Goal: Contribute content: Add original content to the website for others to see

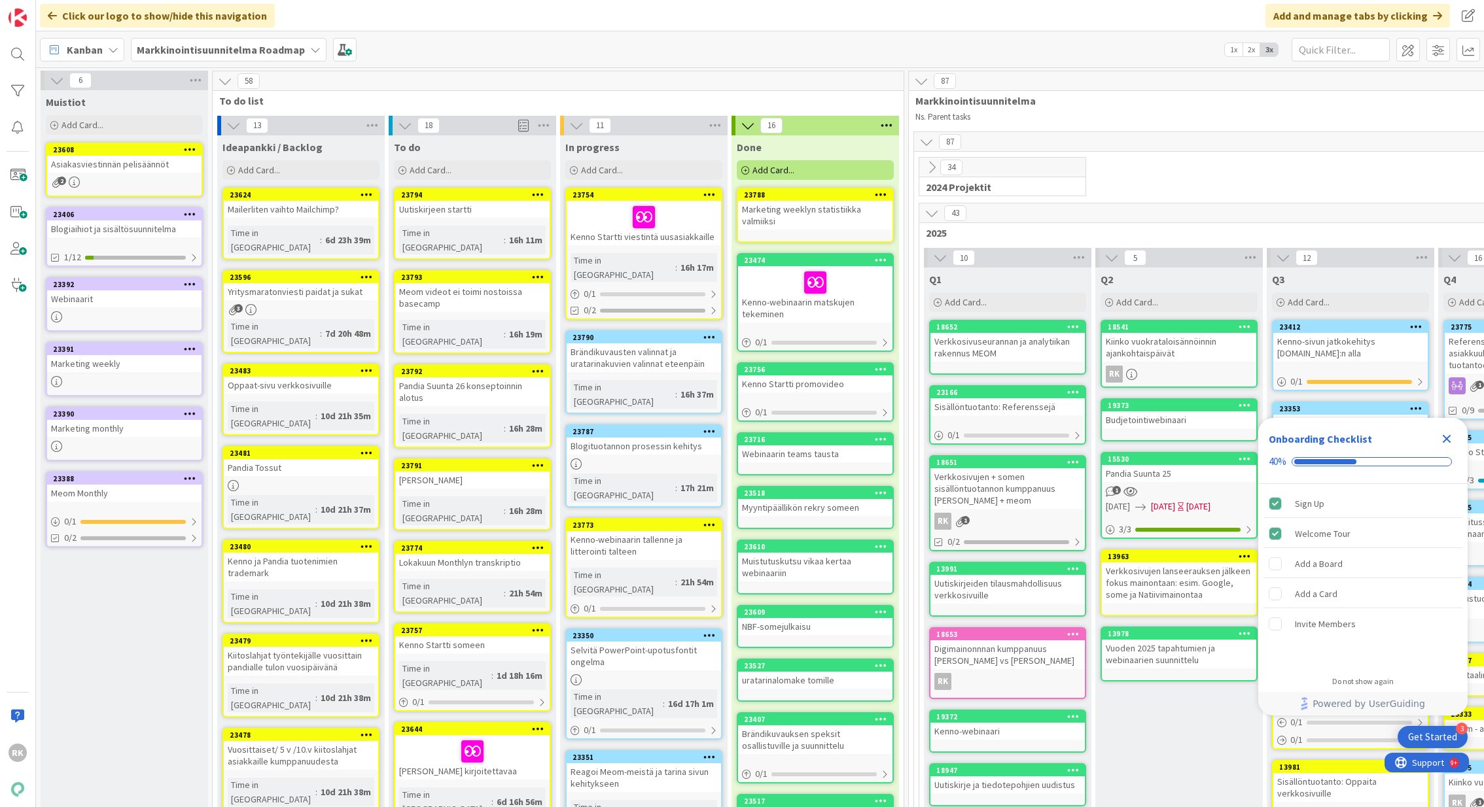
click at [210, 48] on b "Markkinointisuunnitelma Roadmap" at bounding box center [221, 49] width 168 height 13
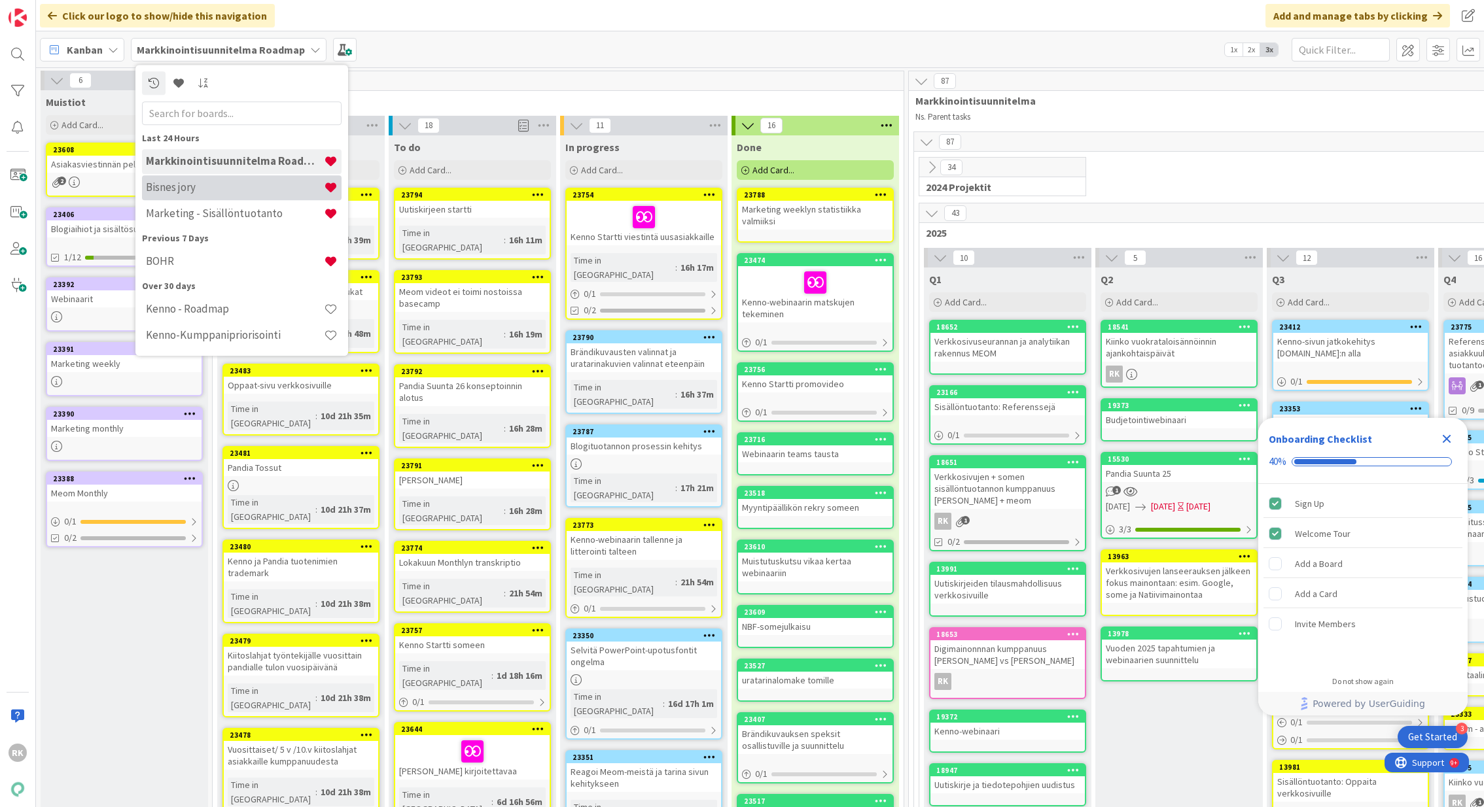
click at [198, 186] on h4 "Bisnes jory" at bounding box center [235, 187] width 178 height 13
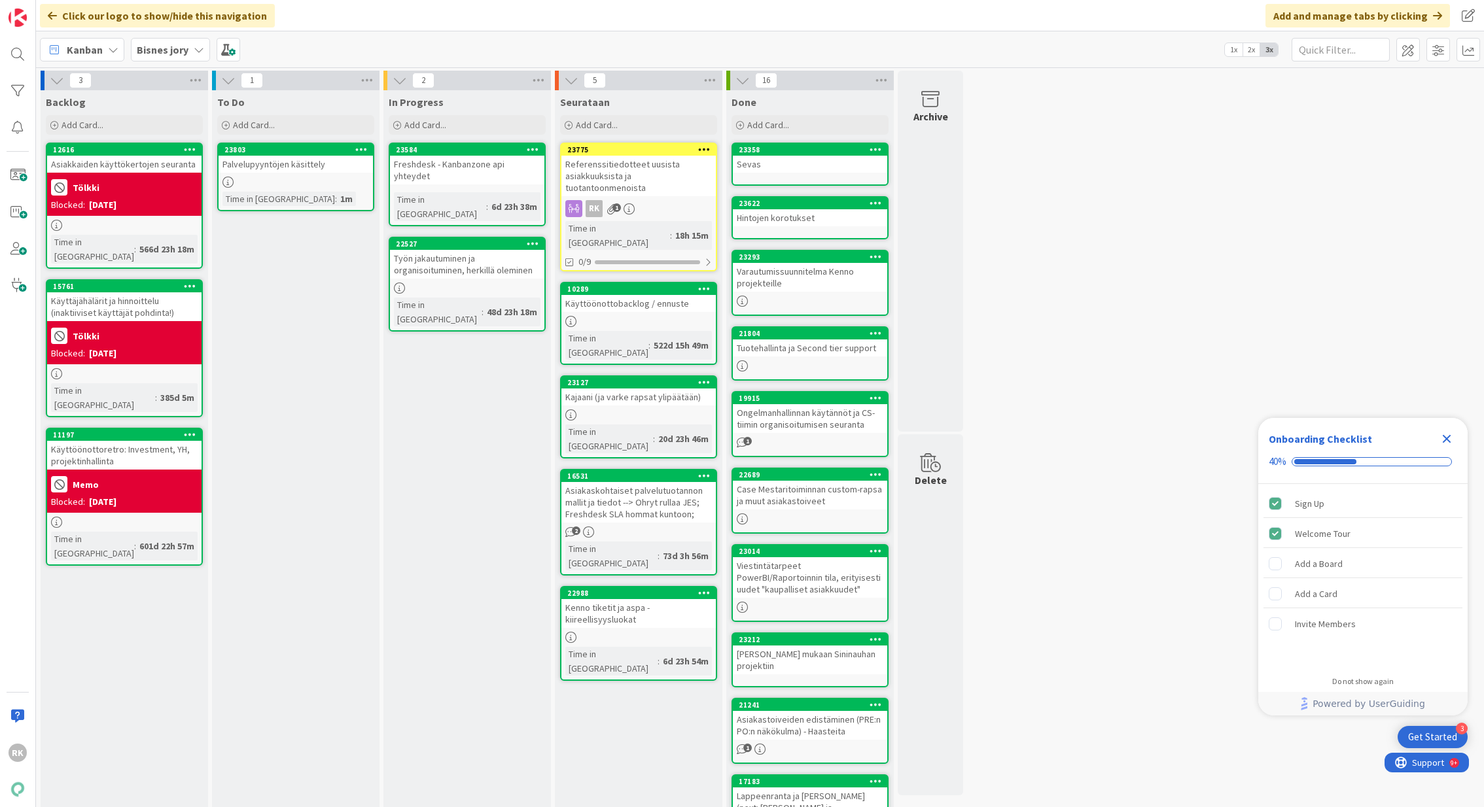
click at [679, 168] on div "Referenssitiedotteet uusista asiakkuuksista ja tuotantoonmenoista" at bounding box center [638, 176] width 154 height 41
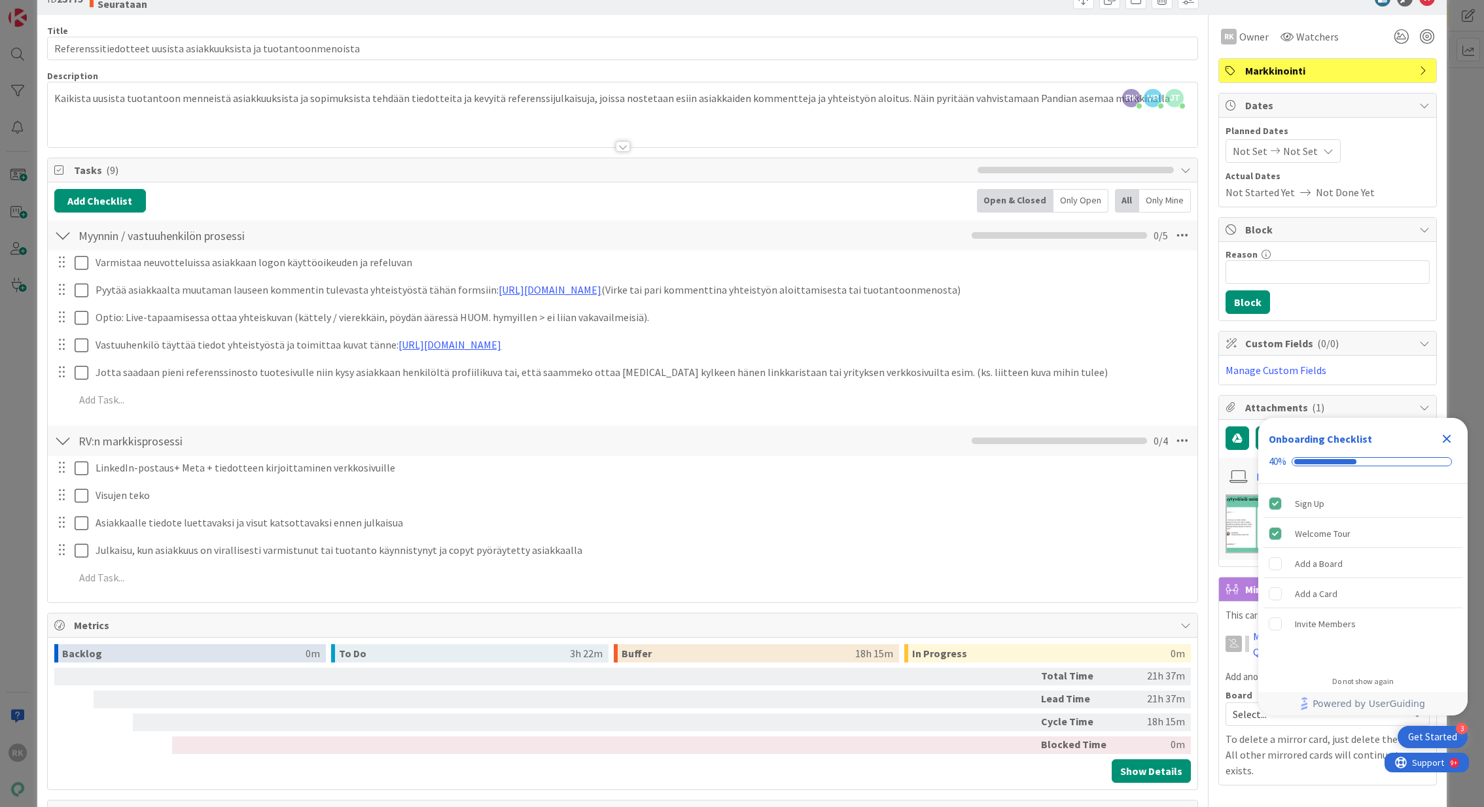
scroll to position [33, 0]
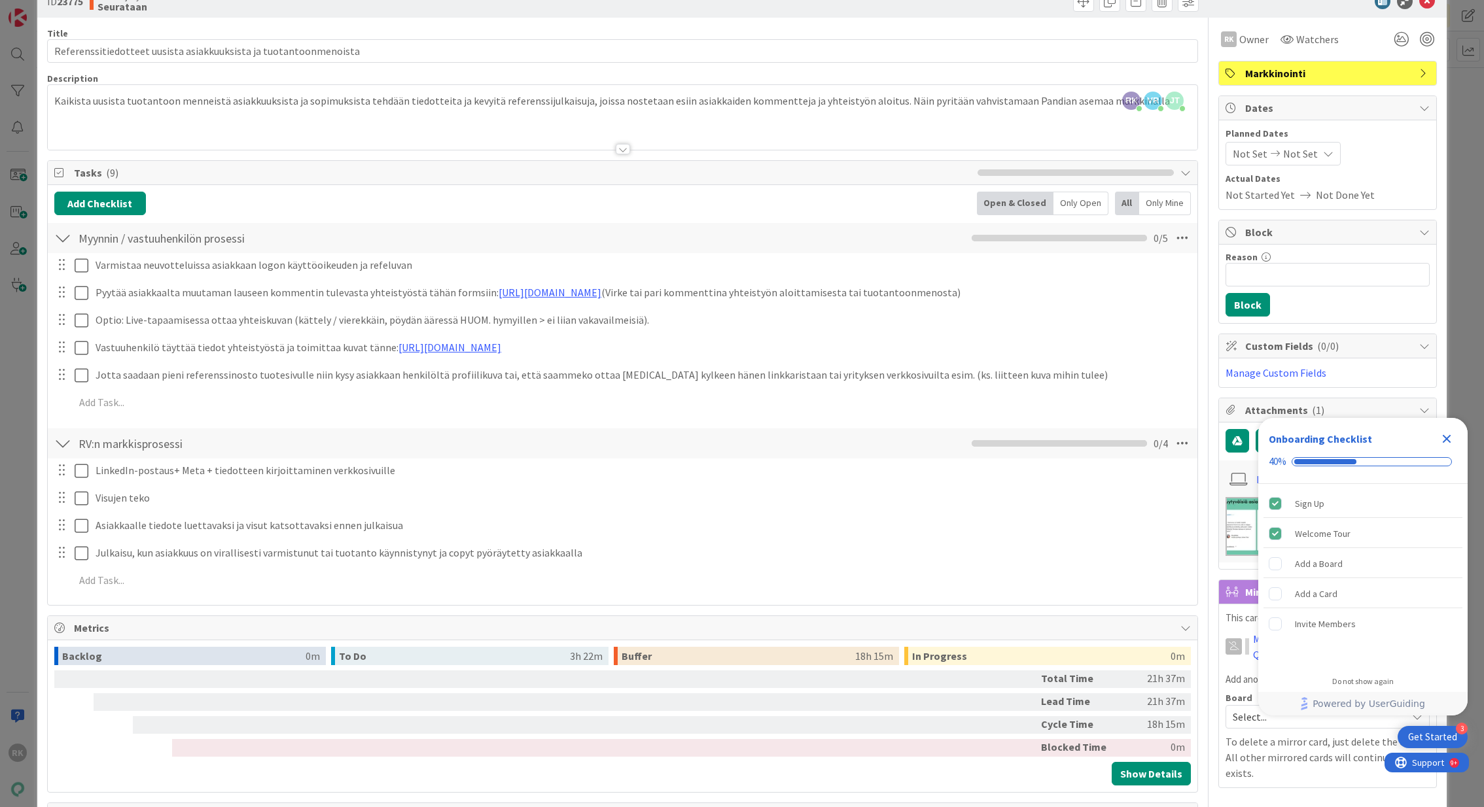
click at [382, 103] on div "RK [PERSON_NAME] joined 7 m ago VR [PERSON_NAME] joined 4 m ago [PERSON_NAME] j…" at bounding box center [623, 117] width 1150 height 65
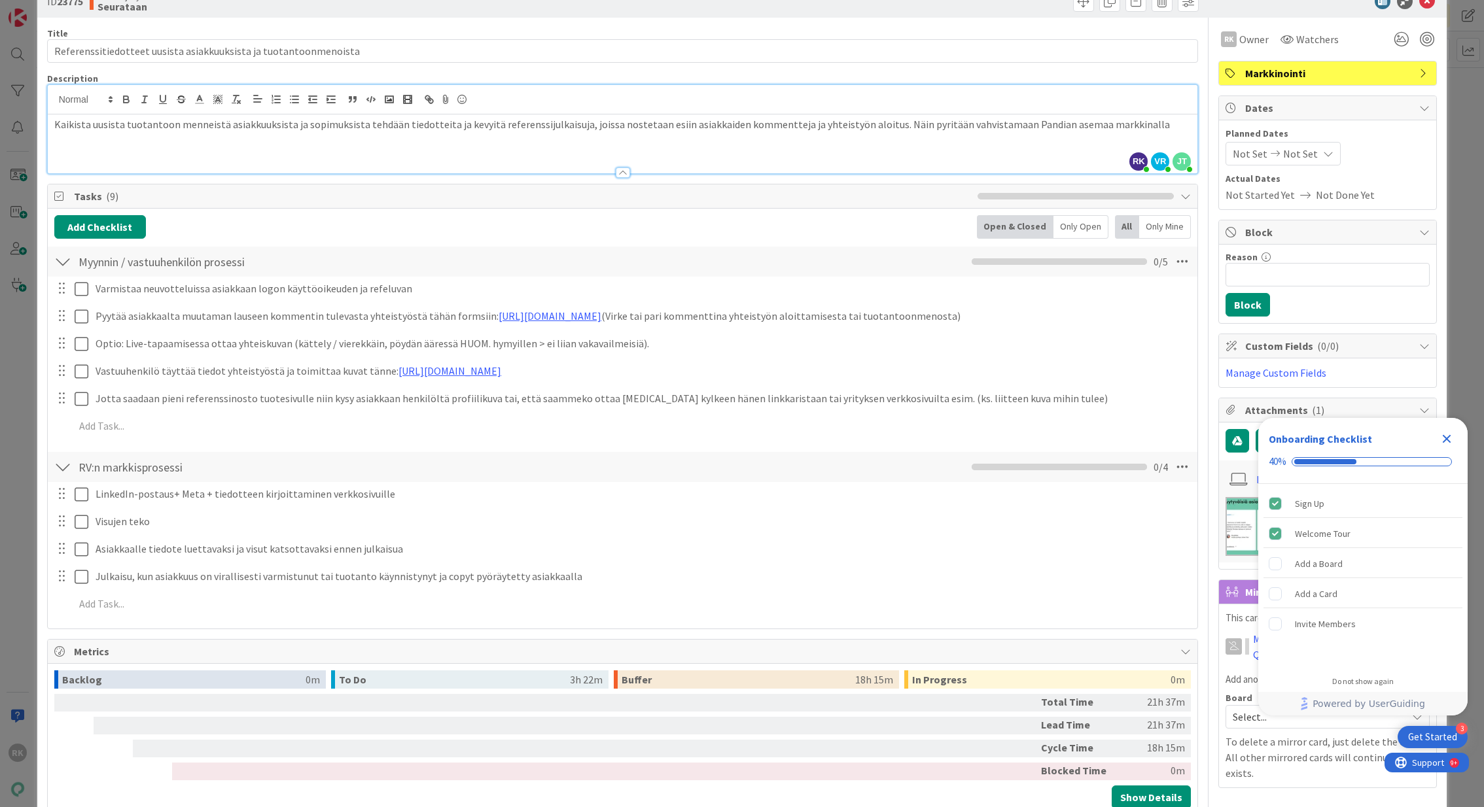
click at [505, 132] on div "Kaikista uusista tuotantoon menneistä asiakkuuksista ja sopimuksista tehdään ti…" at bounding box center [623, 144] width 1150 height 59
drag, startPoint x: 561, startPoint y: 132, endPoint x: 686, endPoint y: 184, distance: 135.9
click at [687, 185] on div "Title 65 / 128 Referenssitiedotteet uusista asiakkuuksista ja tuotantoonmenoist…" at bounding box center [623, 490] width 1152 height 944
click at [755, 142] on div "Kaikista uusista tuotantoon menneistä asiakkuuksista ja sopimuksista tehdään ti…" at bounding box center [623, 144] width 1150 height 59
click at [1048, 124] on span "Kaikista uusista tuotantoon menneistä asiakkuuksista ja sopimuksista tehdään ti…" at bounding box center [612, 124] width 1116 height 13
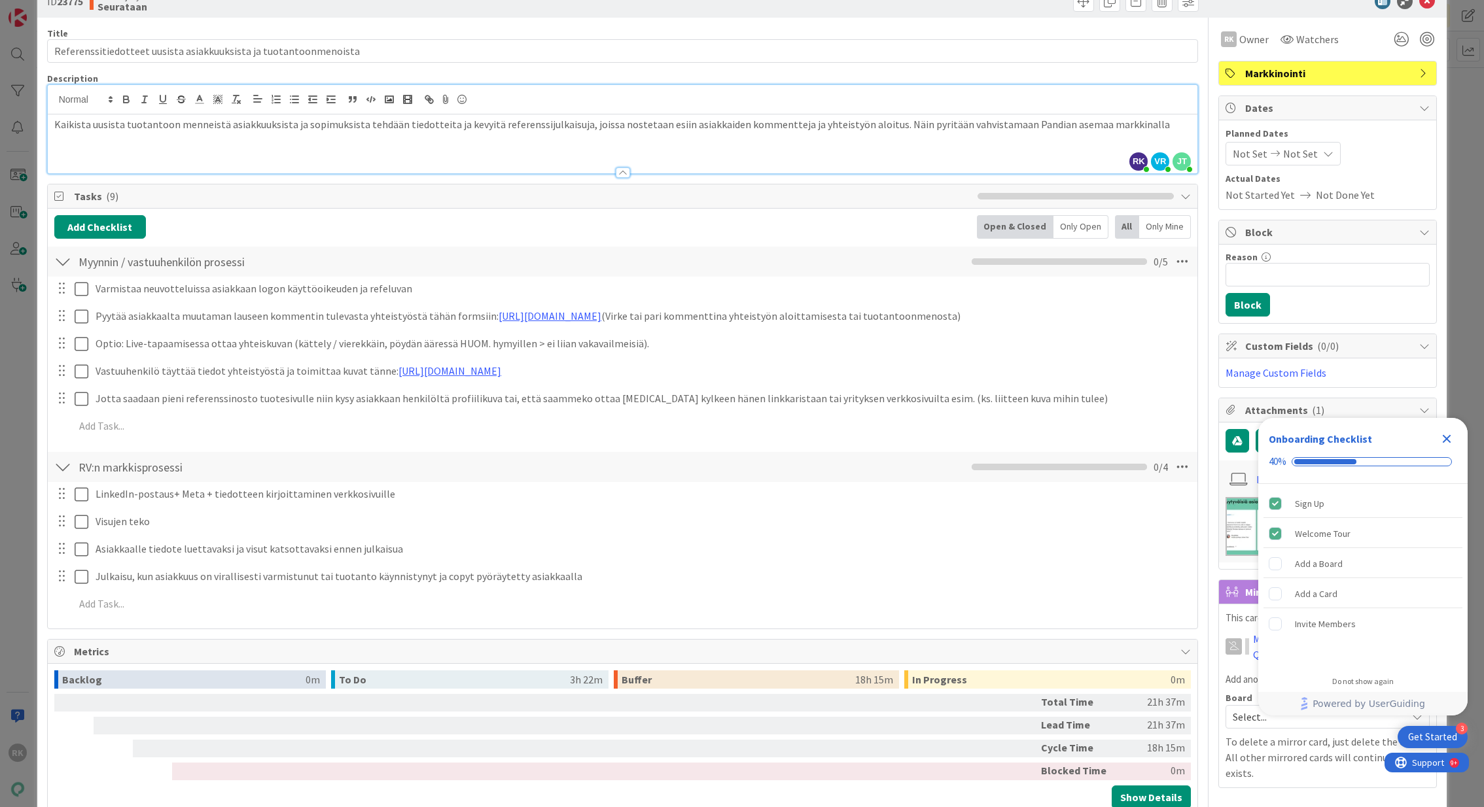
click at [1138, 124] on p "Kaikista uusista tuotantoon menneistä asiakkuuksista ja sopimuksista tehdään ti…" at bounding box center [622, 124] width 1137 height 15
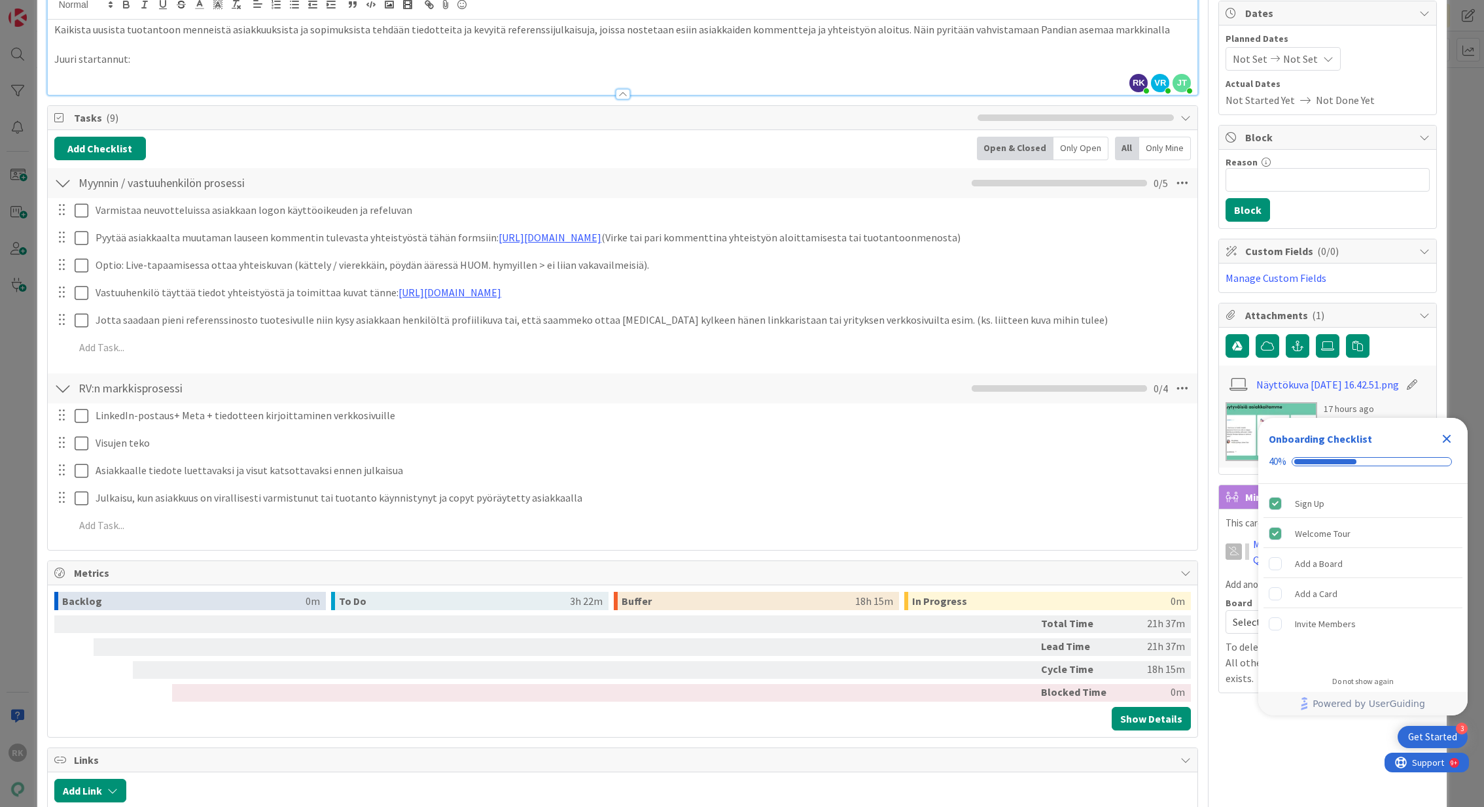
scroll to position [75, 0]
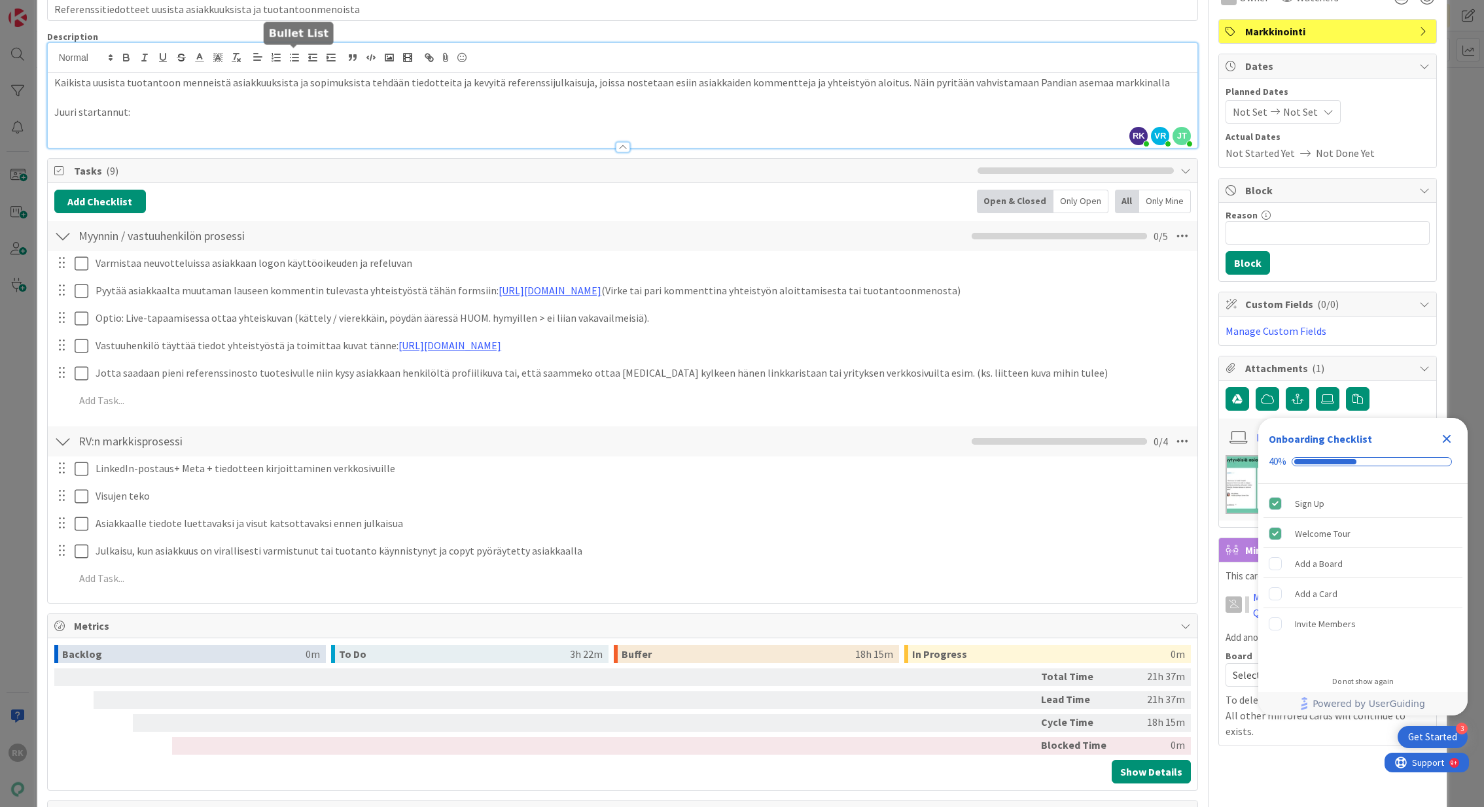
click at [289, 59] on icon "button" at bounding box center [295, 58] width 12 height 12
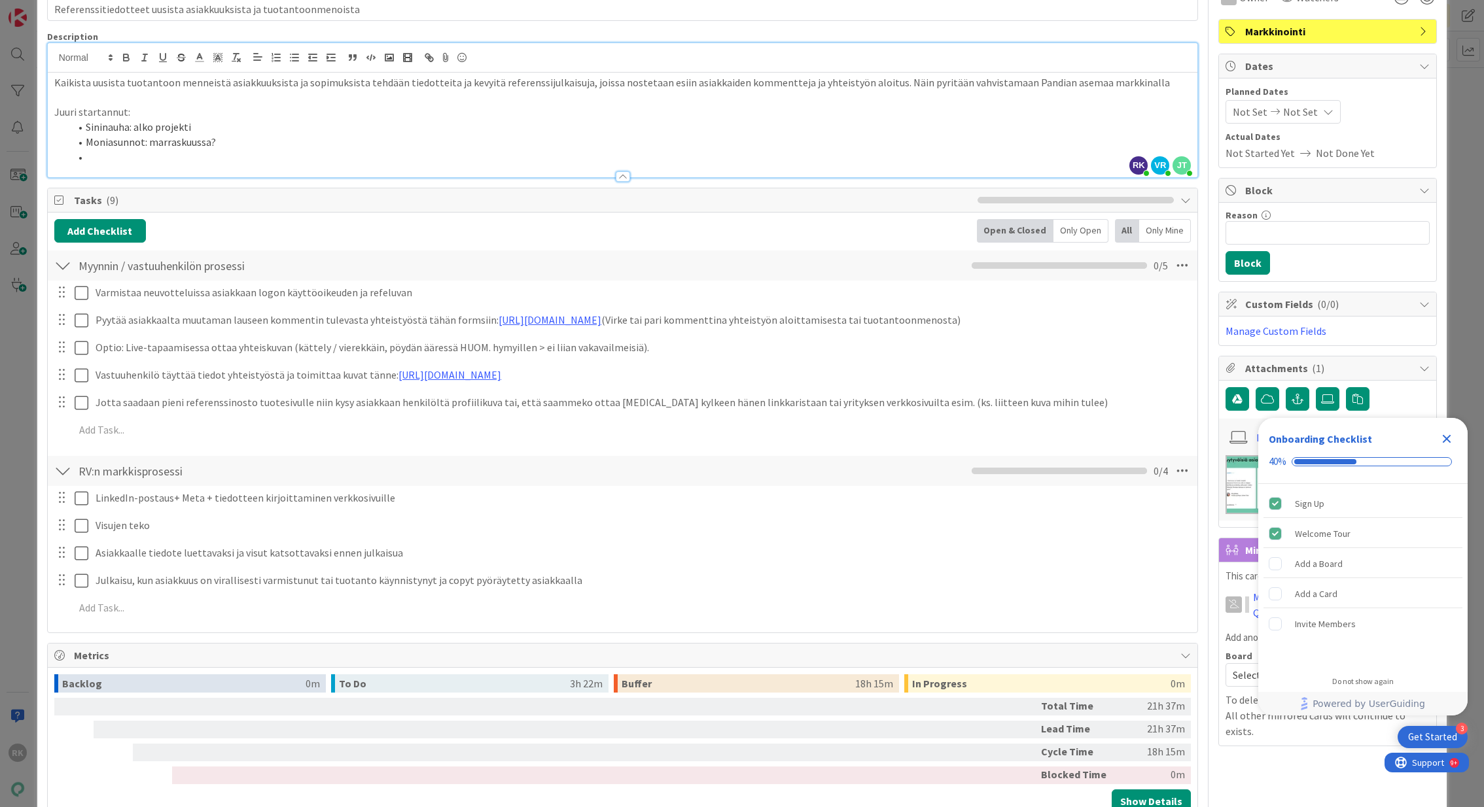
click at [218, 128] on li "Sininauha: alko projekti" at bounding box center [631, 127] width 1122 height 15
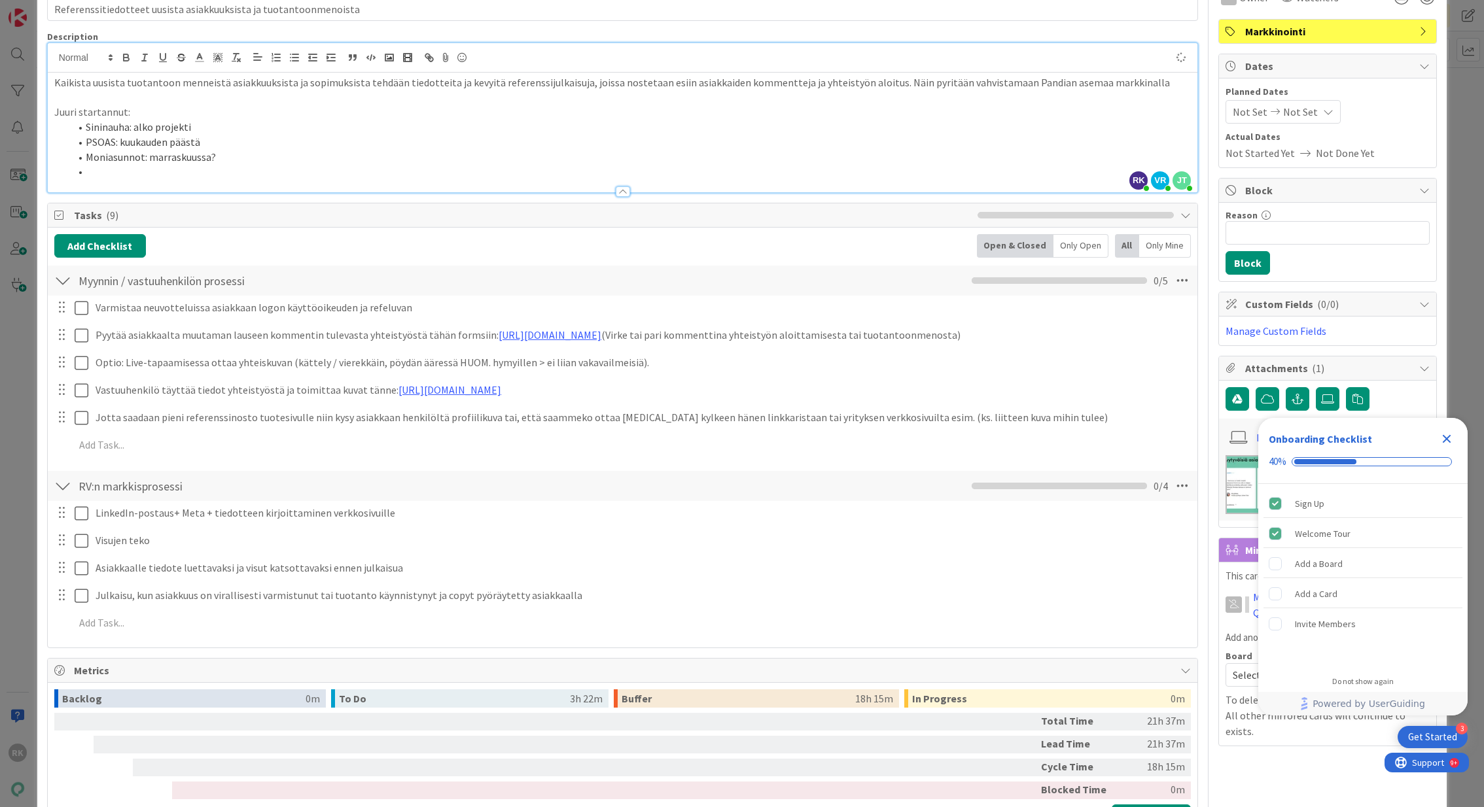
click at [126, 145] on li "PSOAS: kuukauden päästä" at bounding box center [631, 142] width 1122 height 15
drag, startPoint x: 225, startPoint y: 135, endPoint x: 118, endPoint y: 148, distance: 108.0
click at [118, 148] on ol "Sininauha: alko projekti PSOAS: kuukauden päästä Moniasunnot: marraskuussa?" at bounding box center [622, 150] width 1137 height 60
drag, startPoint x: 208, startPoint y: 141, endPoint x: 119, endPoint y: 141, distance: 89.0
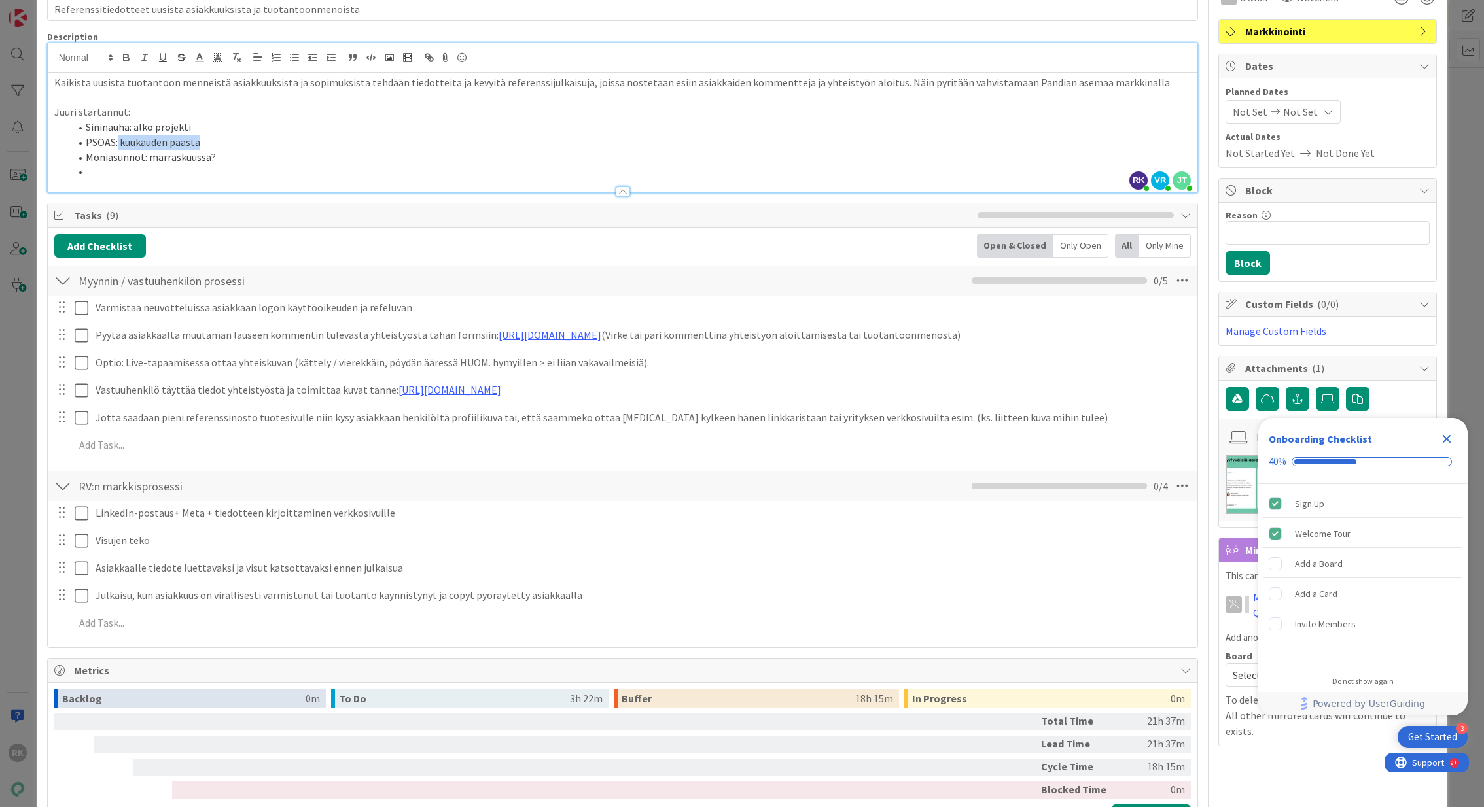
click at [118, 141] on li "PSOAS: kuukauden päästä" at bounding box center [631, 142] width 1122 height 15
click at [218, 130] on li "Sininauha: alko projekti" at bounding box center [631, 127] width 1122 height 15
drag, startPoint x: 393, startPoint y: 132, endPoint x: 62, endPoint y: 122, distance: 331.9
click at [62, 122] on ol "Sininauha: alko projekti: yhteistyö alkaa tiedote. Ada. Topi, PSOAS: marraskuun…" at bounding box center [622, 150] width 1137 height 60
click at [438, 130] on li "Sininauha: alko projekti: yhteistyö alkaa tiedote. Ada. Topi," at bounding box center [631, 127] width 1122 height 15
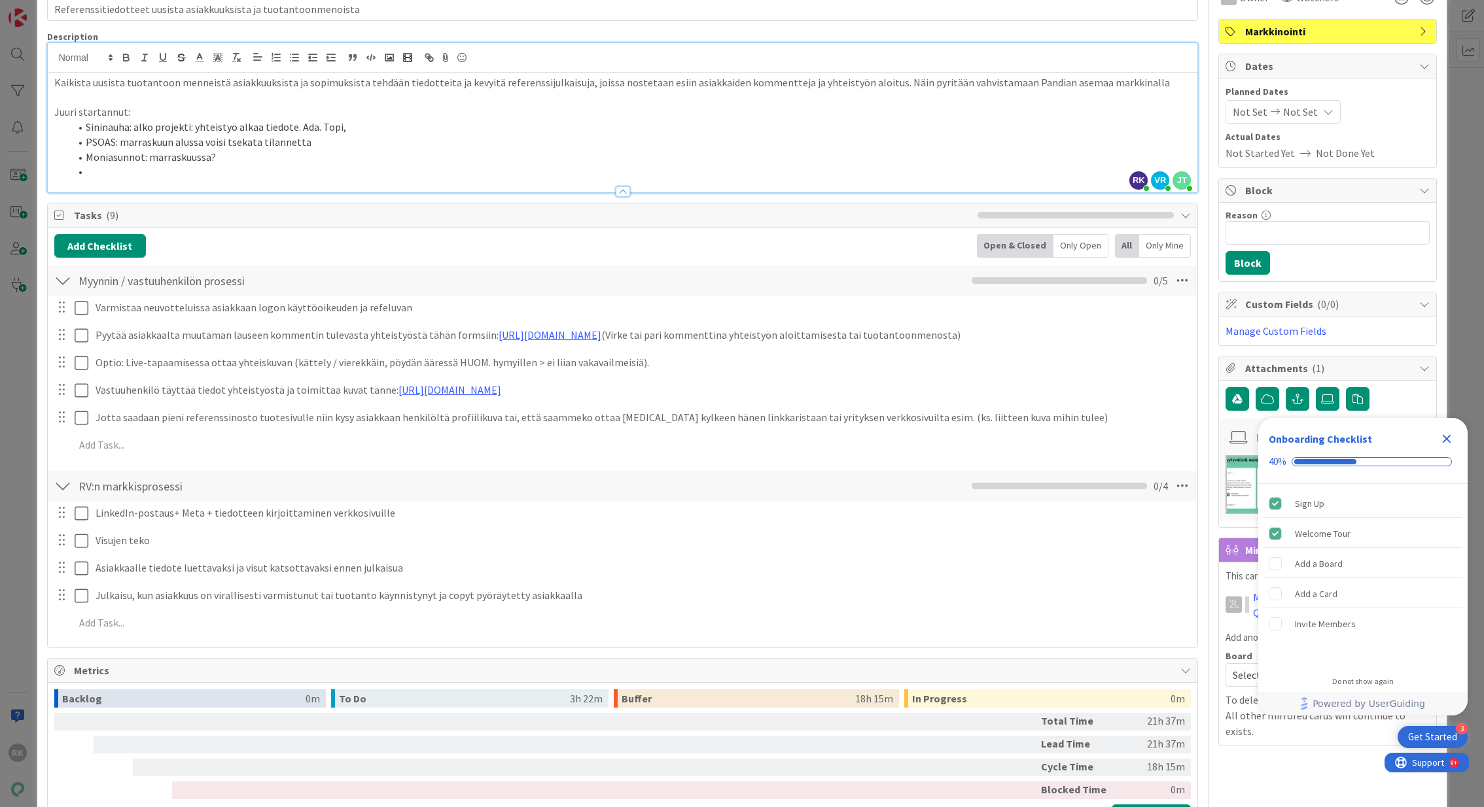
click at [438, 130] on li "Sininauha: alko projekti: yhteistyö alkaa tiedote. Ada. Topi," at bounding box center [631, 127] width 1122 height 15
click at [324, 139] on li "PSOAS: marraskuun alussa voisi tsekata tilannetta" at bounding box center [631, 142] width 1122 height 15
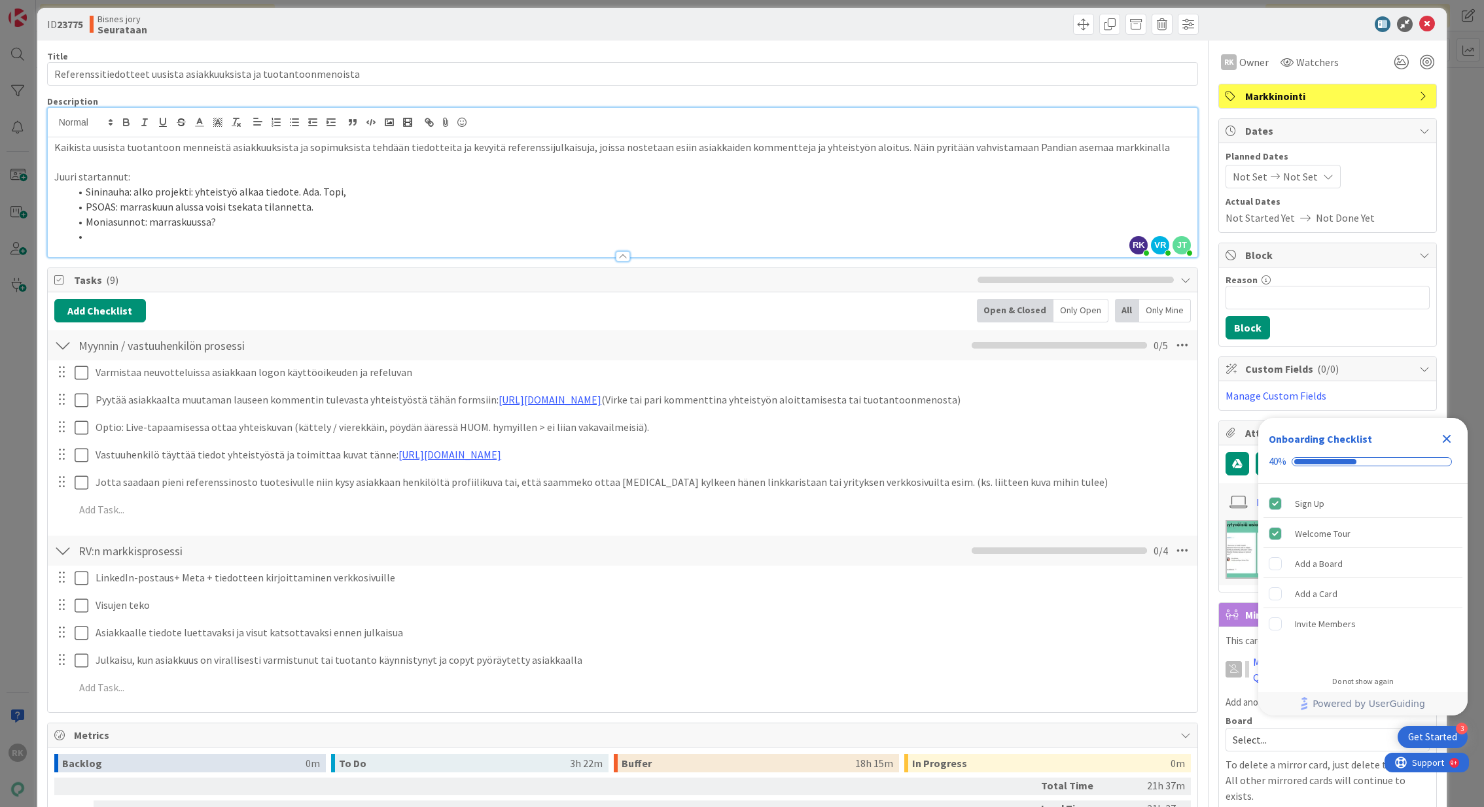
scroll to position [14, 0]
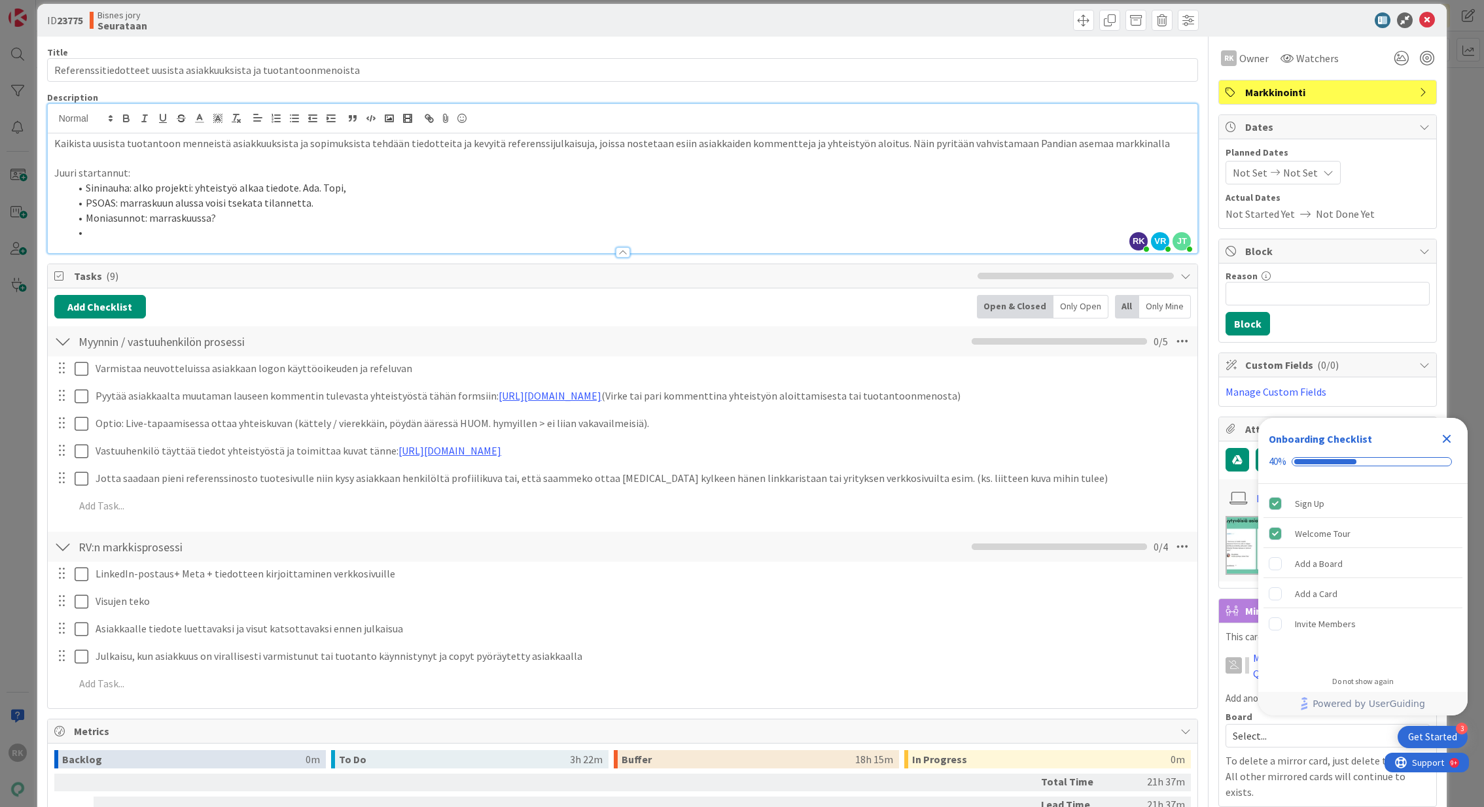
click at [355, 178] on p "Juuri startannut:" at bounding box center [622, 173] width 1137 height 15
drag, startPoint x: 397, startPoint y: 181, endPoint x: 166, endPoint y: 177, distance: 231.7
click at [166, 177] on div "Kaikista uusista tuotantoon menneistä asiakkuuksista ja sopimuksista tehdään ti…" at bounding box center [623, 193] width 1150 height 120
click at [431, 183] on li "Sininauha: alko projekti: yhteistyö alkaa tiedote. Ada. Topi," at bounding box center [631, 188] width 1122 height 15
click at [359, 185] on li "Sininauha: alko projekti: yhteistyö alkaa tiedote. Ada. Topi," at bounding box center [631, 188] width 1122 height 15
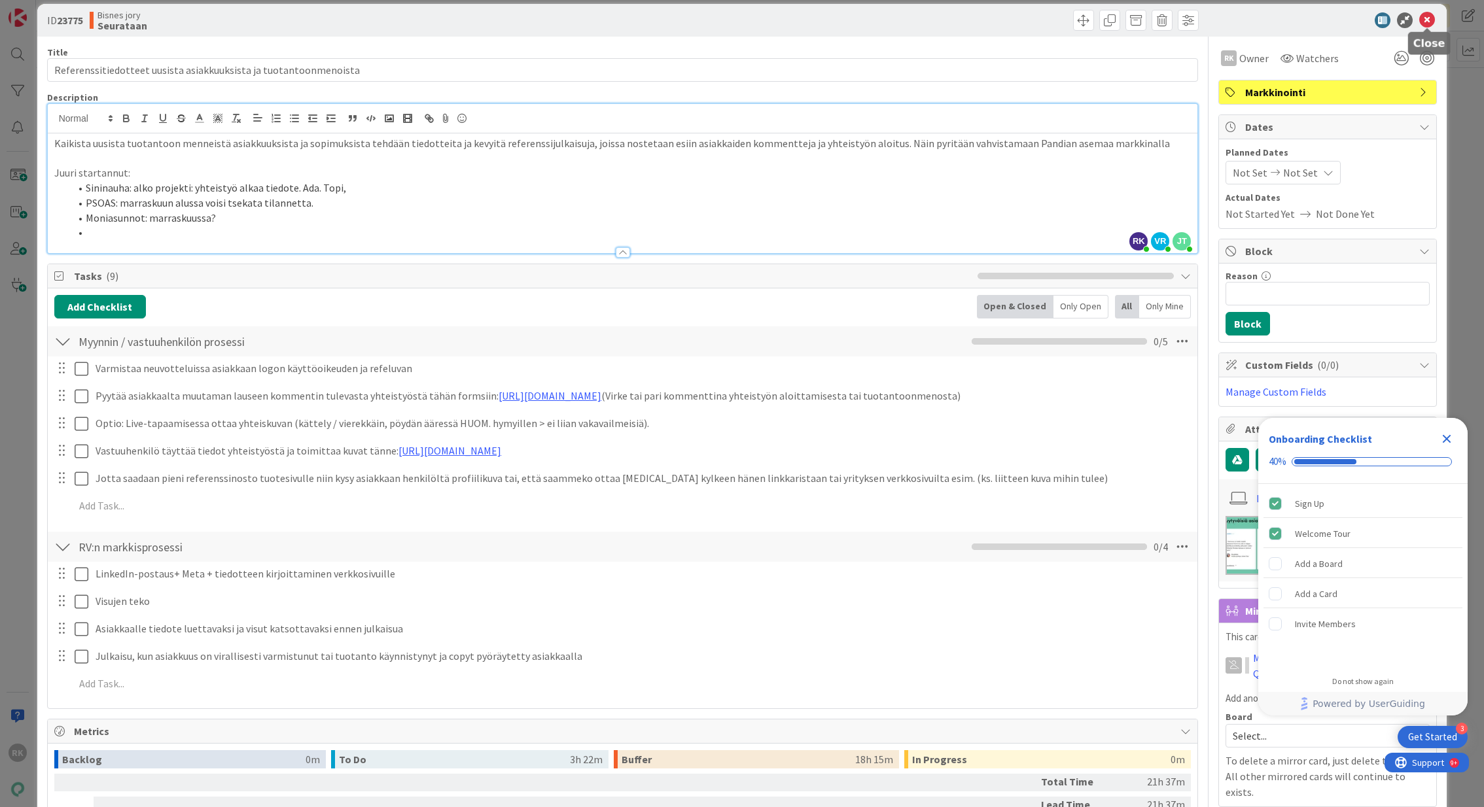
click at [1428, 16] on icon at bounding box center [1427, 20] width 16 height 16
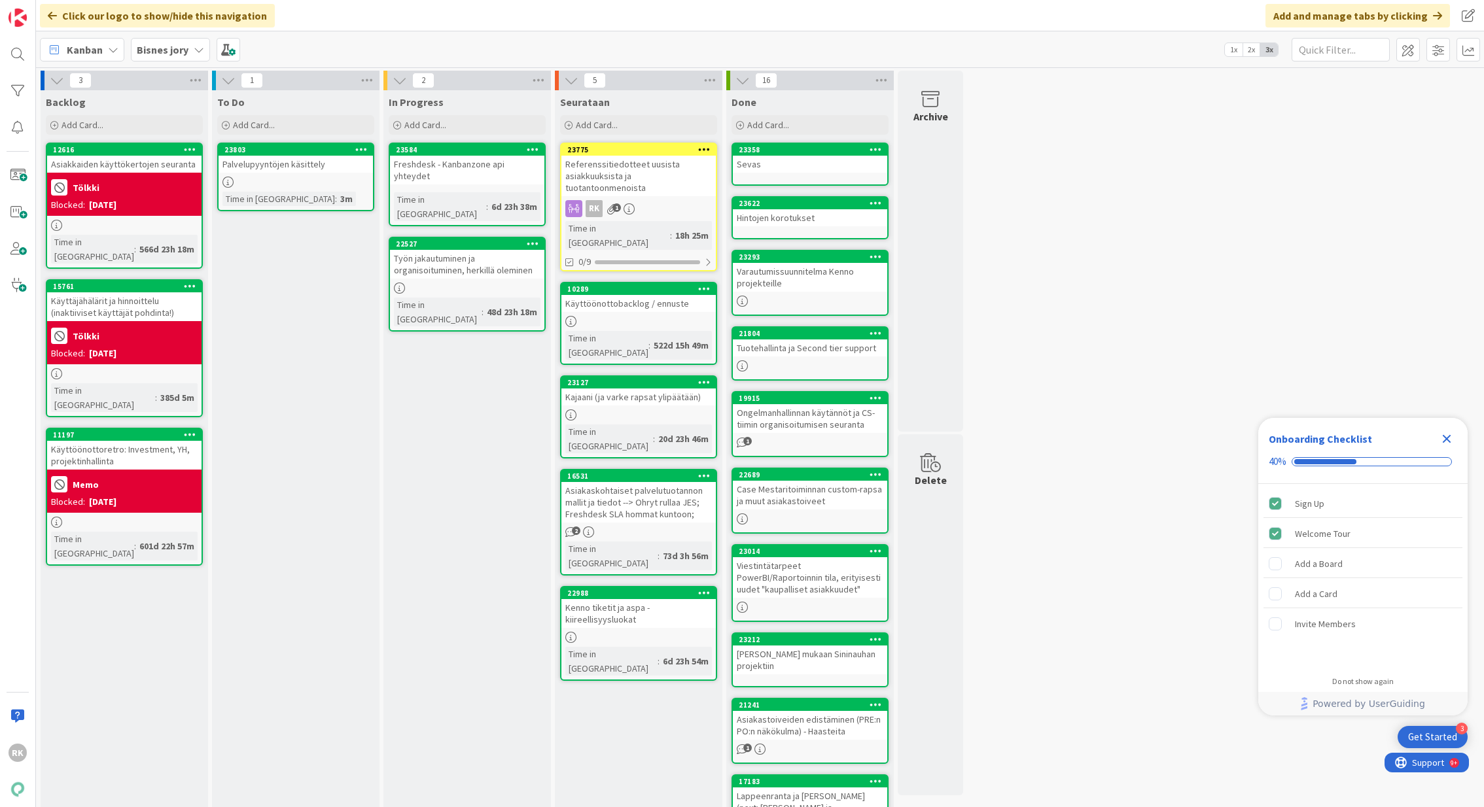
click at [158, 54] on b "Bisnes jory" at bounding box center [163, 49] width 52 height 13
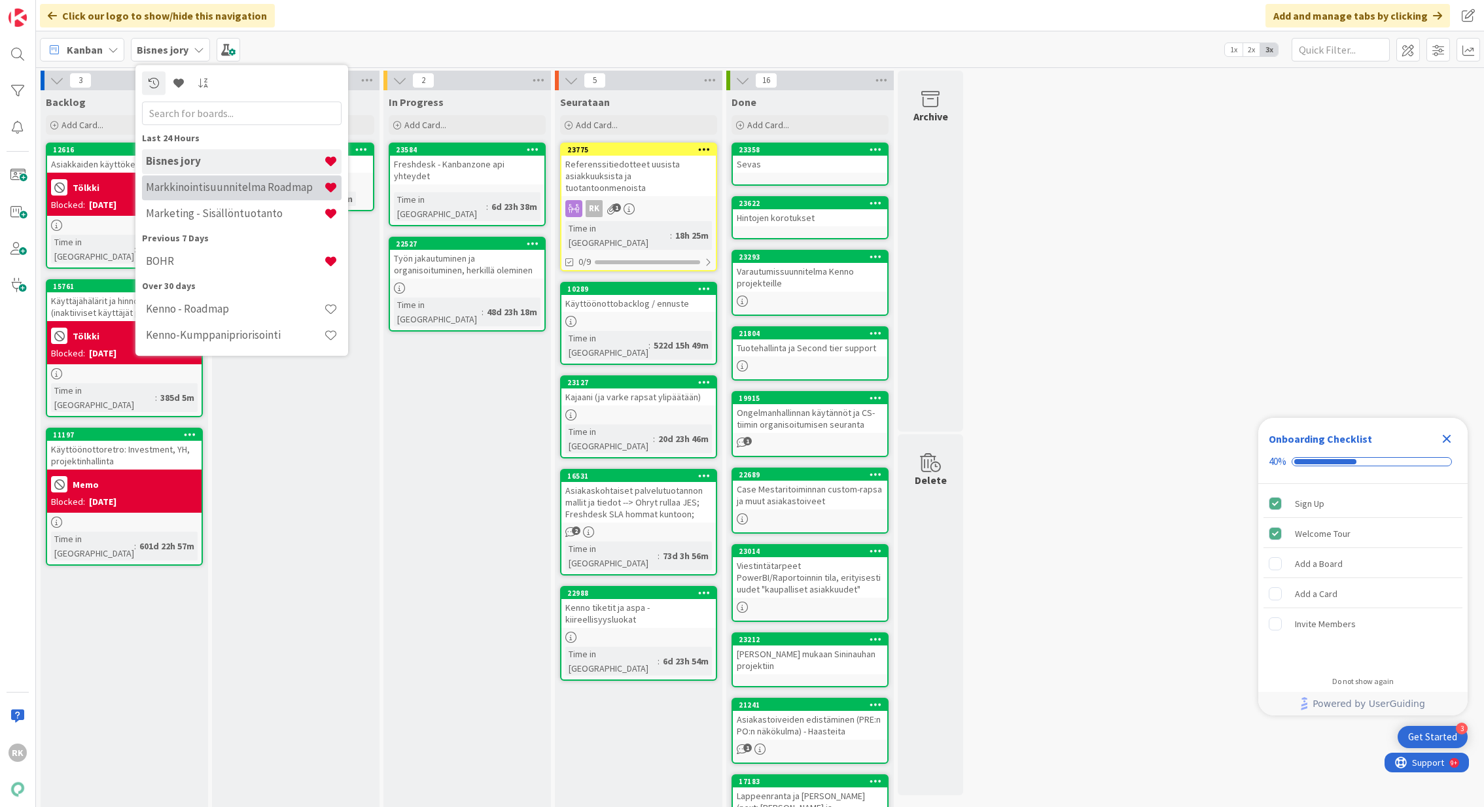
click at [177, 192] on h4 "Markkinointisuunnitelma Roadmap" at bounding box center [235, 187] width 178 height 13
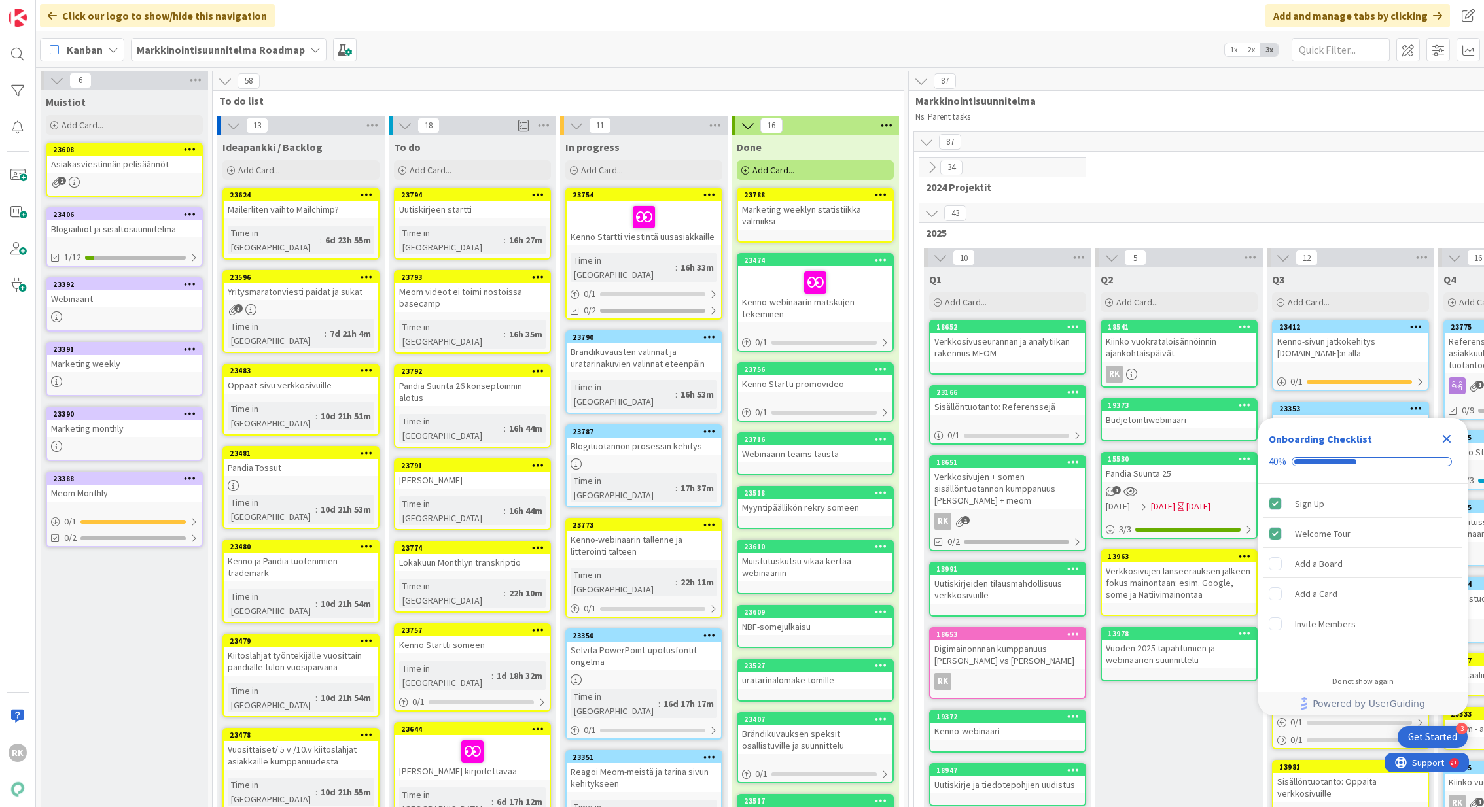
scroll to position [0, 381]
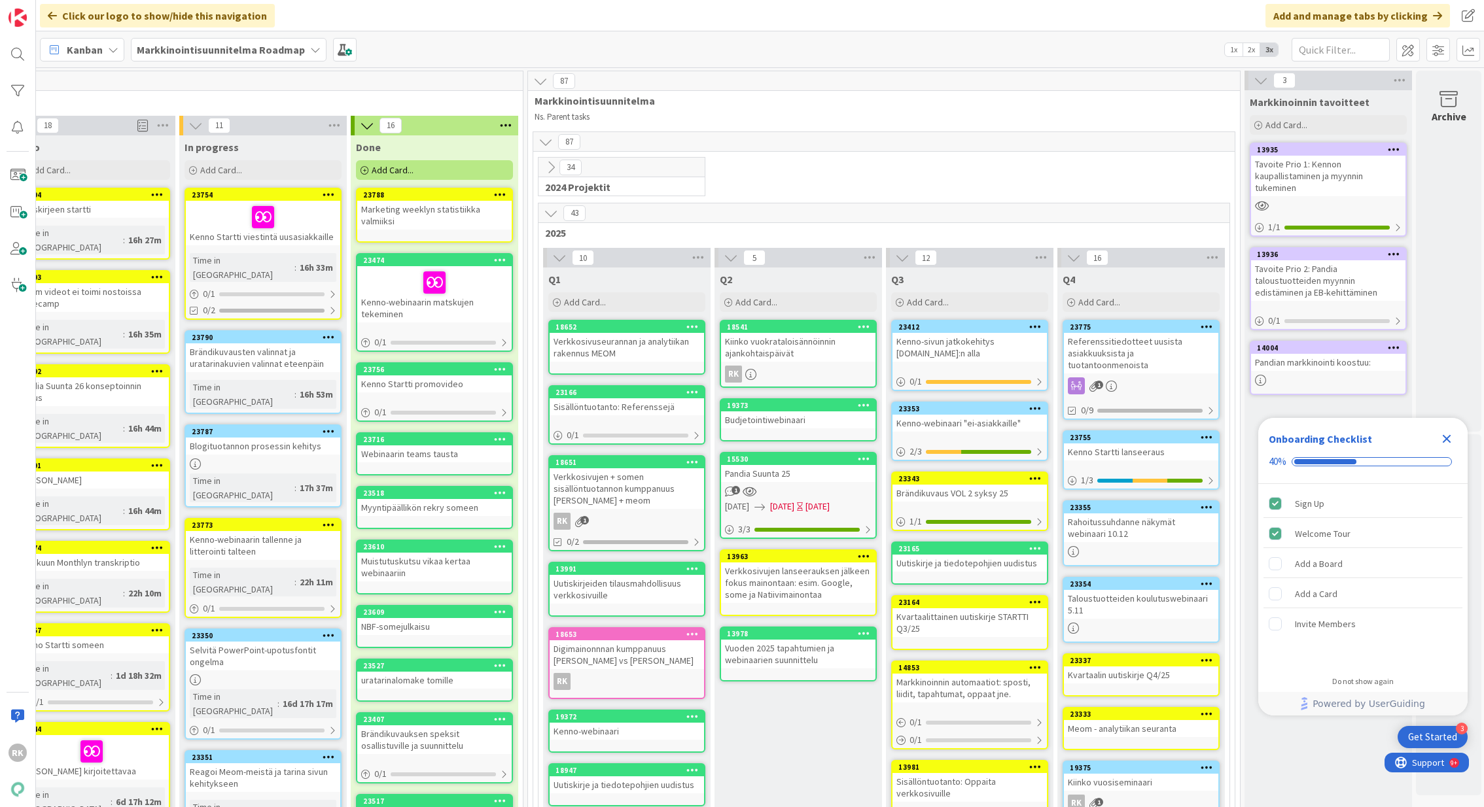
click at [1131, 340] on div "Referenssitiedotteet uusista asiakkuuksista ja tuotantoonmenoista" at bounding box center [1141, 353] width 154 height 41
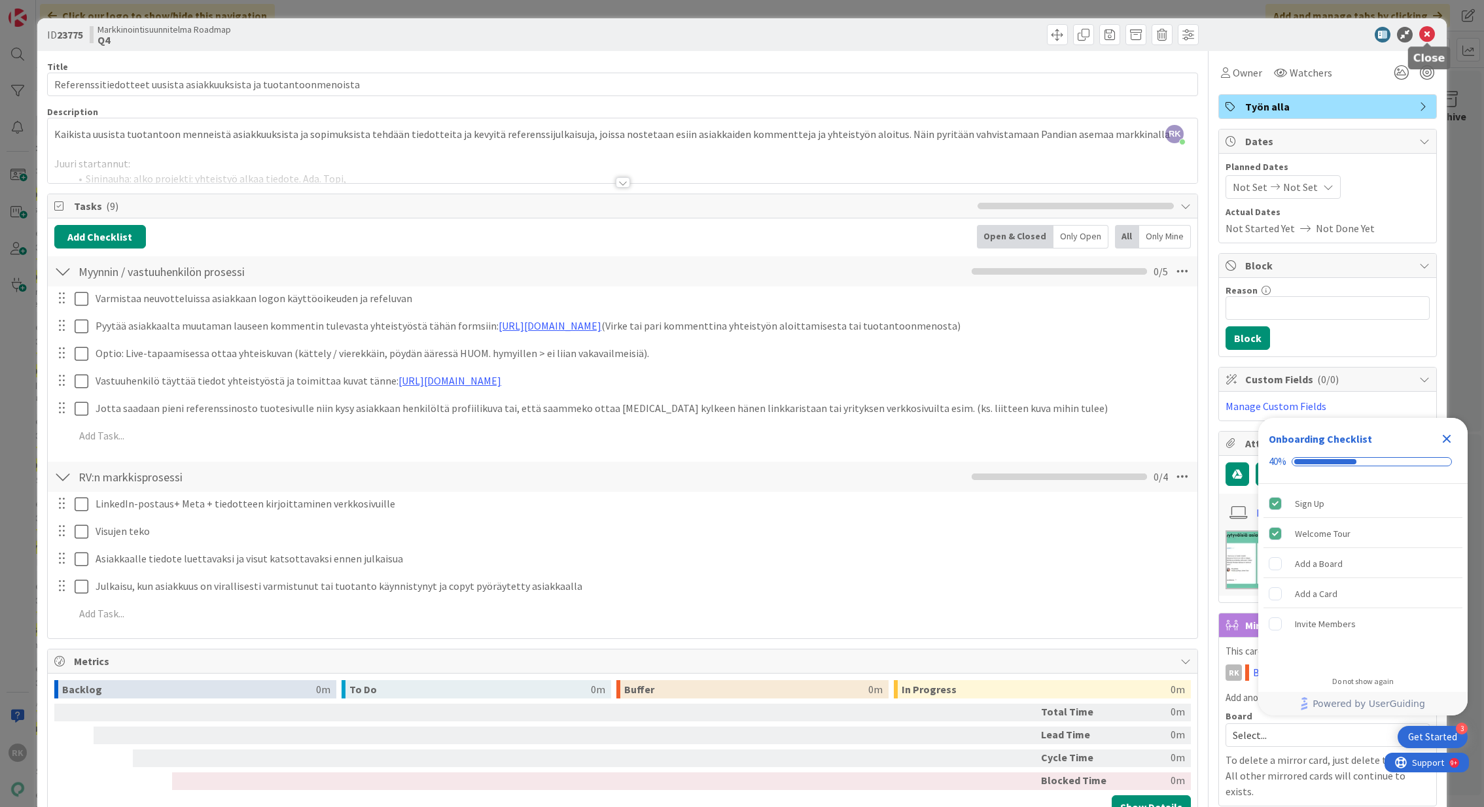
click at [1428, 35] on icon at bounding box center [1427, 35] width 16 height 16
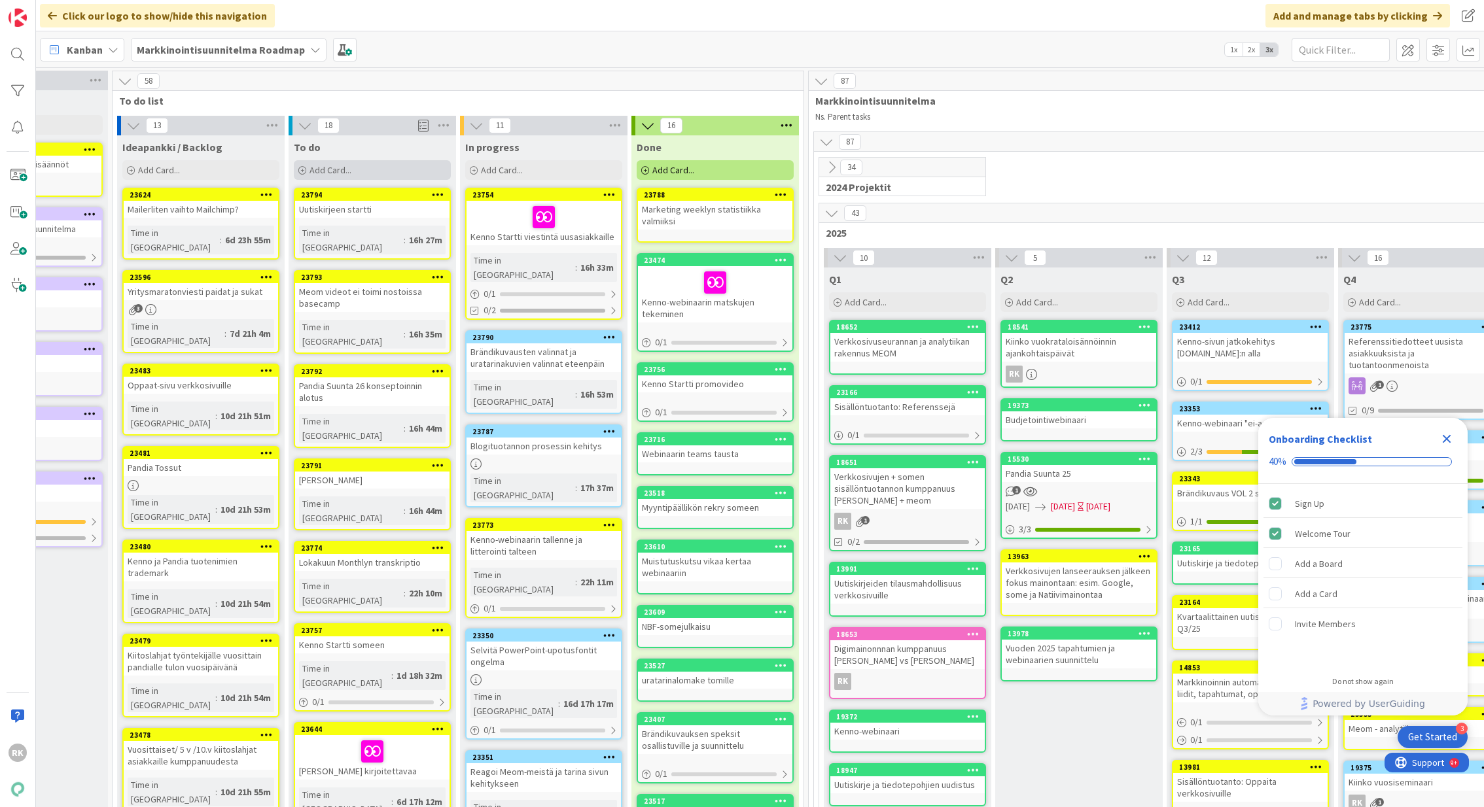
click at [332, 175] on span "Add Card..." at bounding box center [331, 170] width 42 height 12
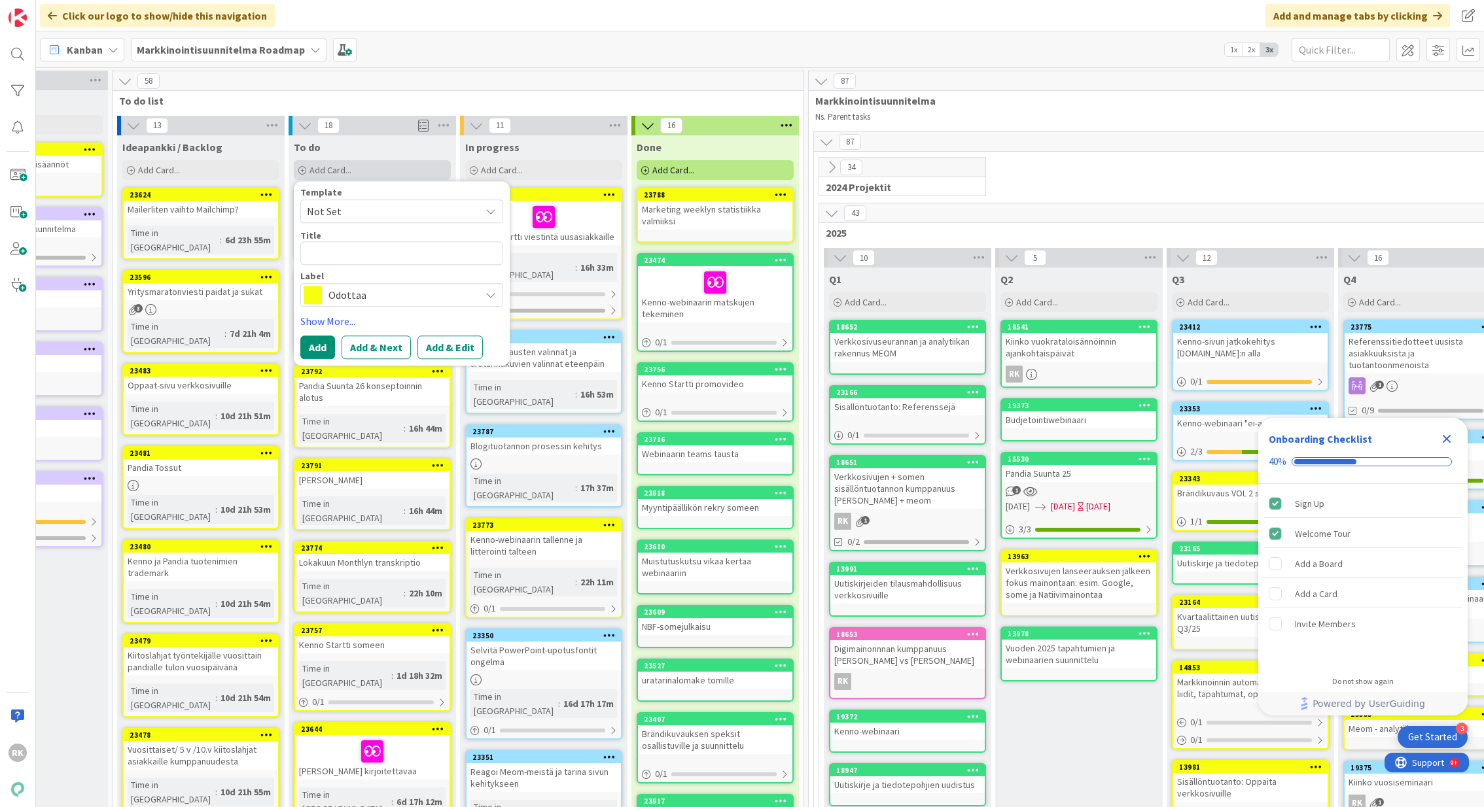
type textarea "x"
type textarea "S"
type textarea "x"
type textarea "Si"
type textarea "x"
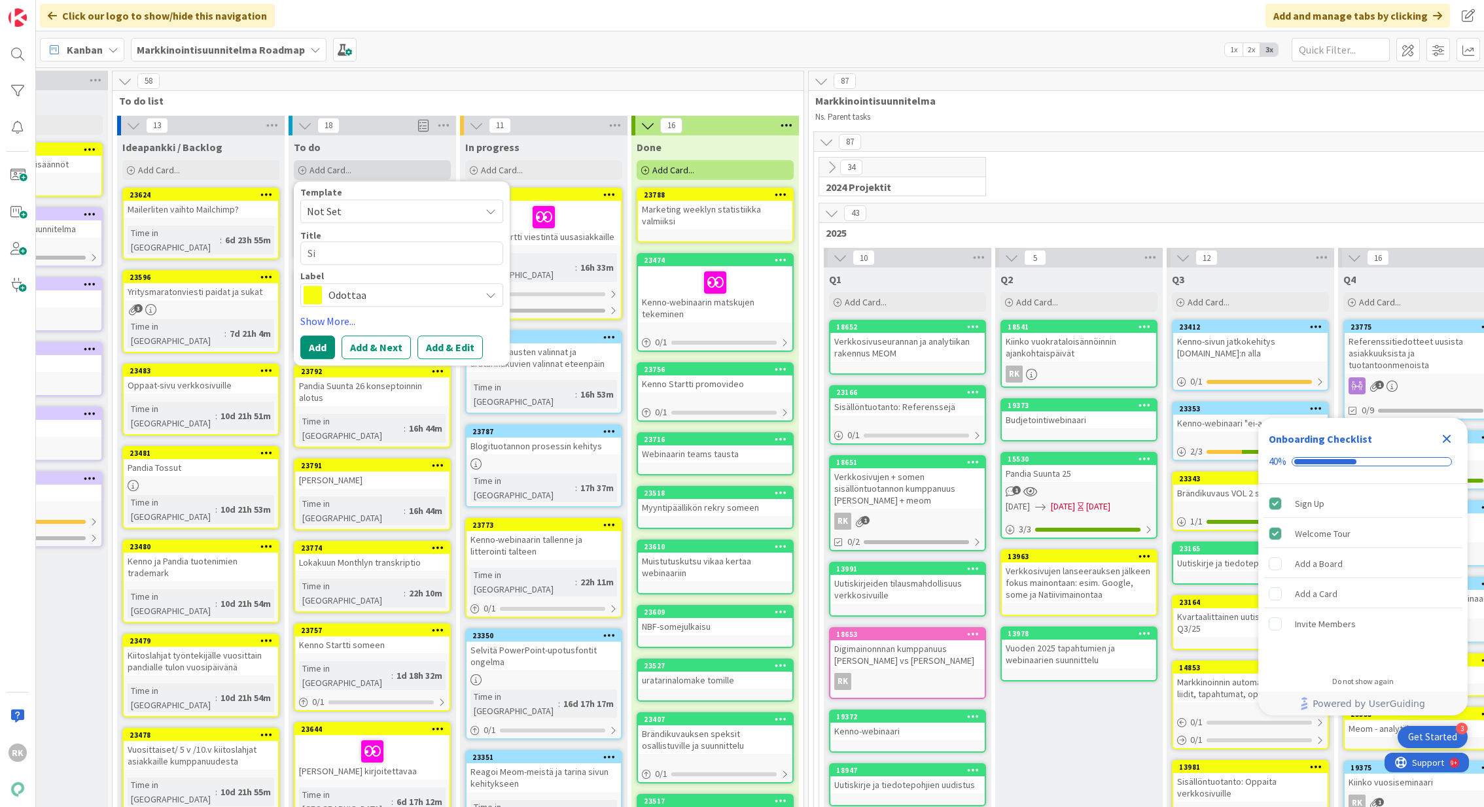
type textarea "Sin"
type textarea "x"
type textarea "Sini"
type textarea "x"
type textarea "Sinin"
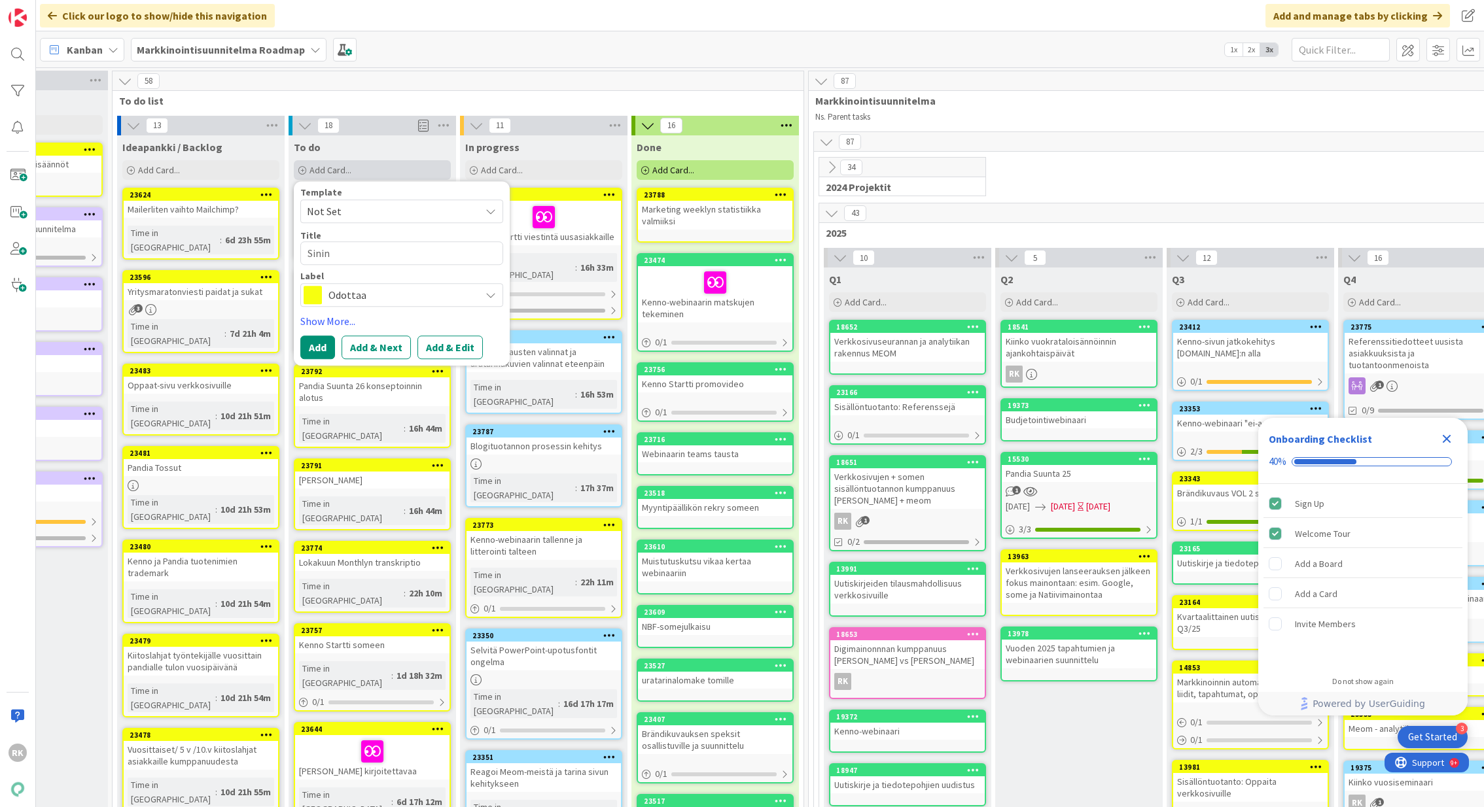
type textarea "x"
type textarea "Sinina"
type textarea "x"
type textarea "Sininau"
type textarea "x"
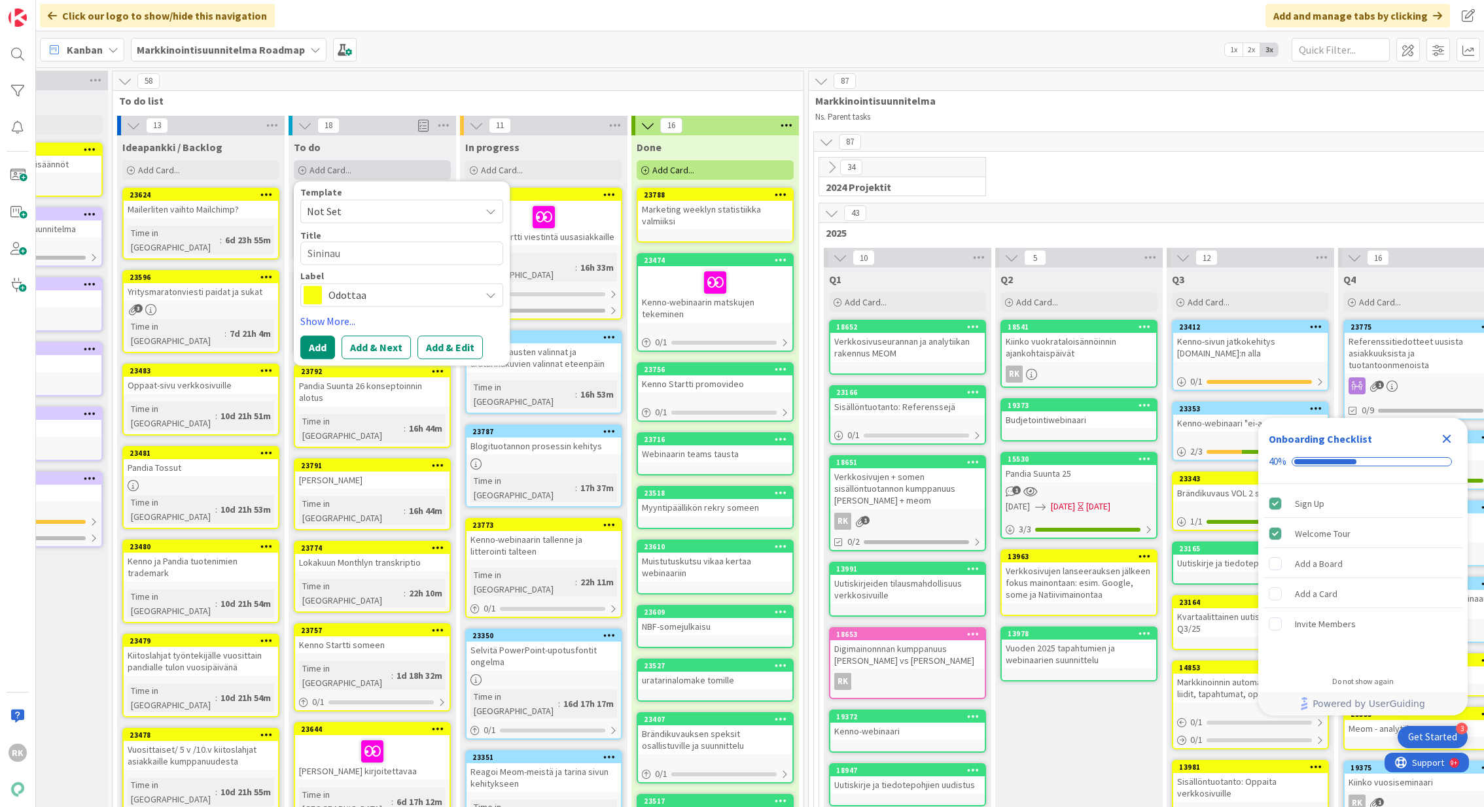
type textarea "Sininauh"
type textarea "x"
type textarea "Sininauha"
type textarea "x"
type textarea "Sininauhas"
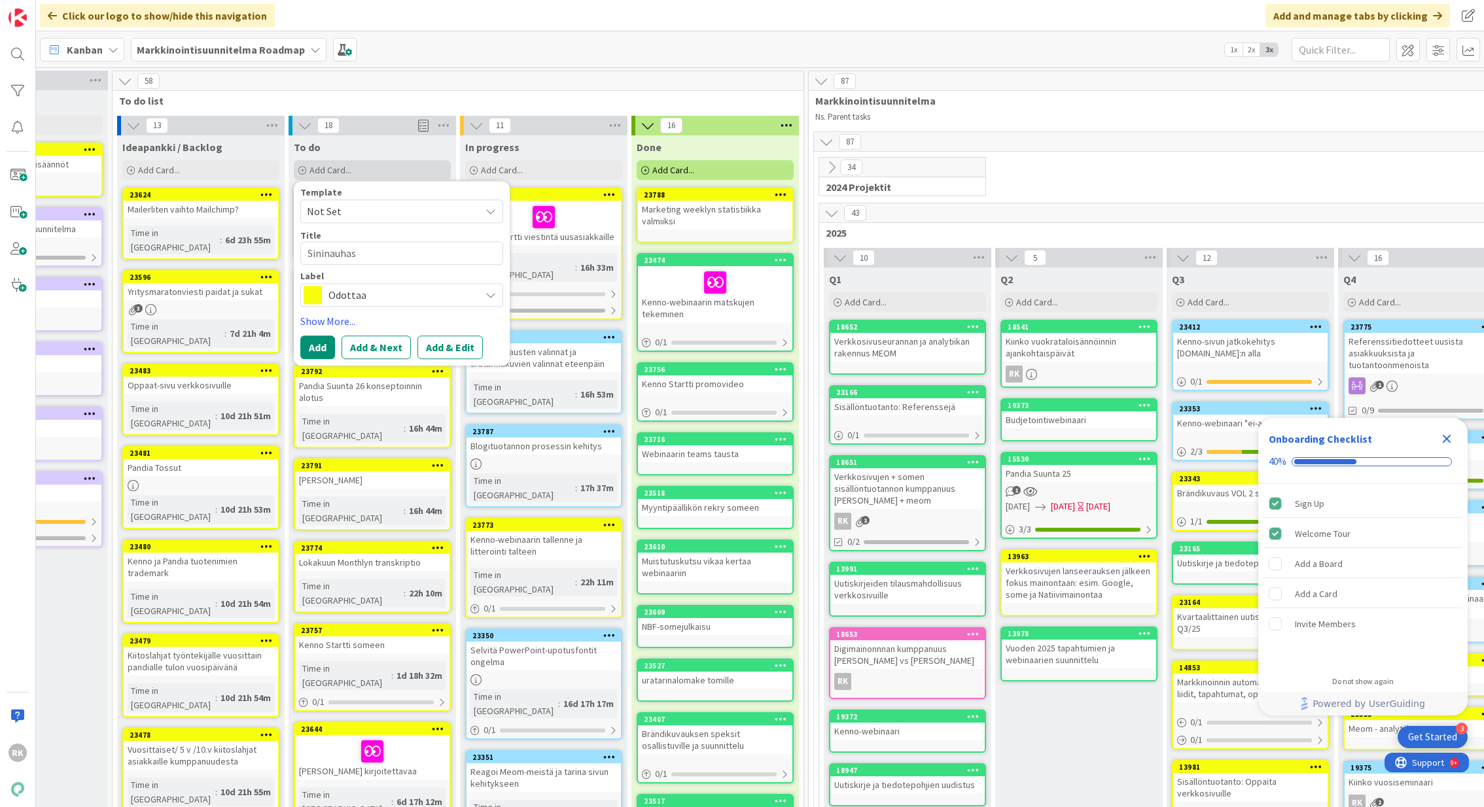
type textarea "x"
type textarea "Sininauhasä"
type textarea "x"
type textarea "Sininauhasää"
type textarea "x"
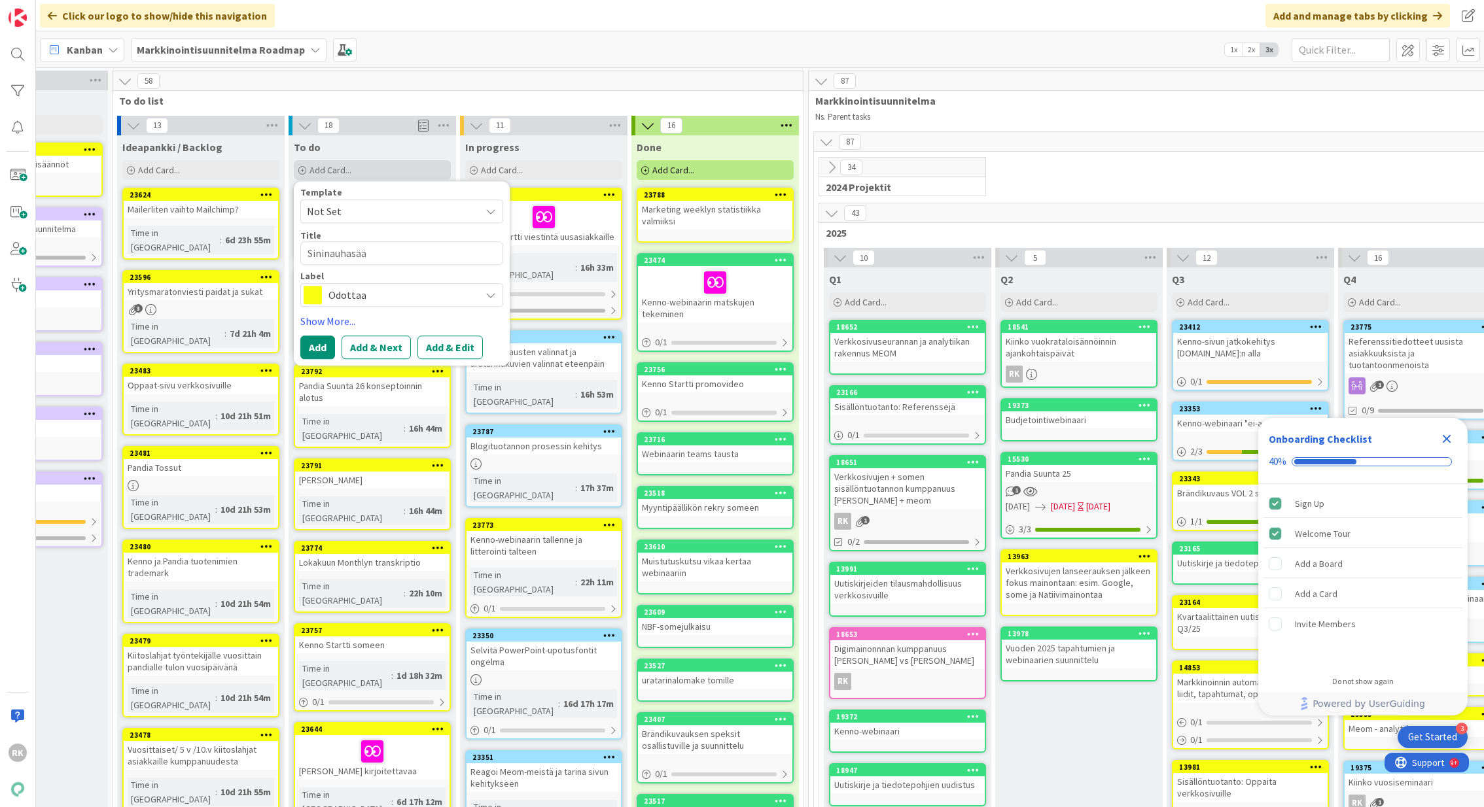
type textarea "Sininauhasäät"
type textarea "x"
type textarea "Sininauhasääti"
type textarea "x"
type textarea "Sininauhasäätiö"
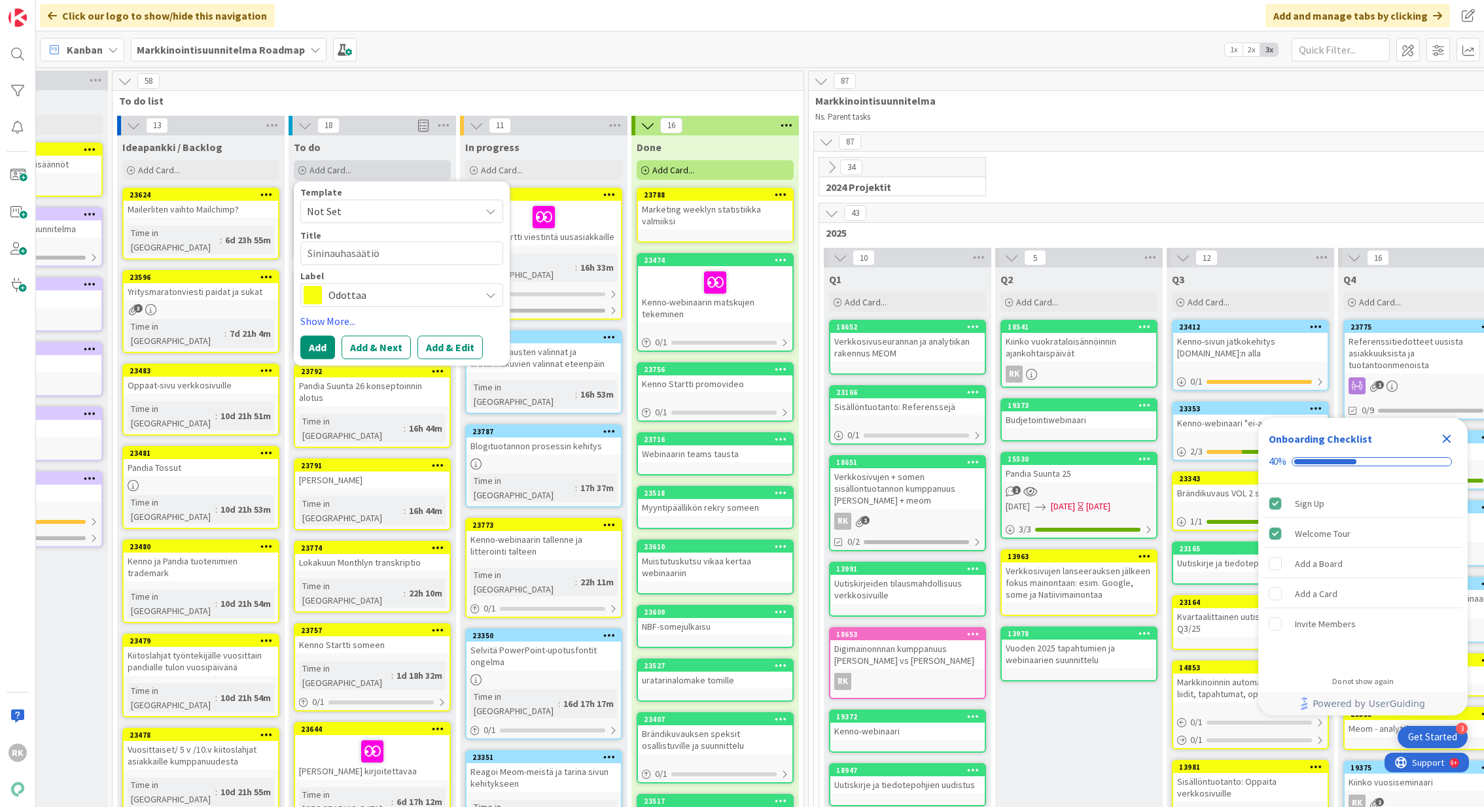
type textarea "x"
type textarea "Sininauhasäätiön"
type textarea "x"
type textarea "Sininauhasäätiön"
type textarea "x"
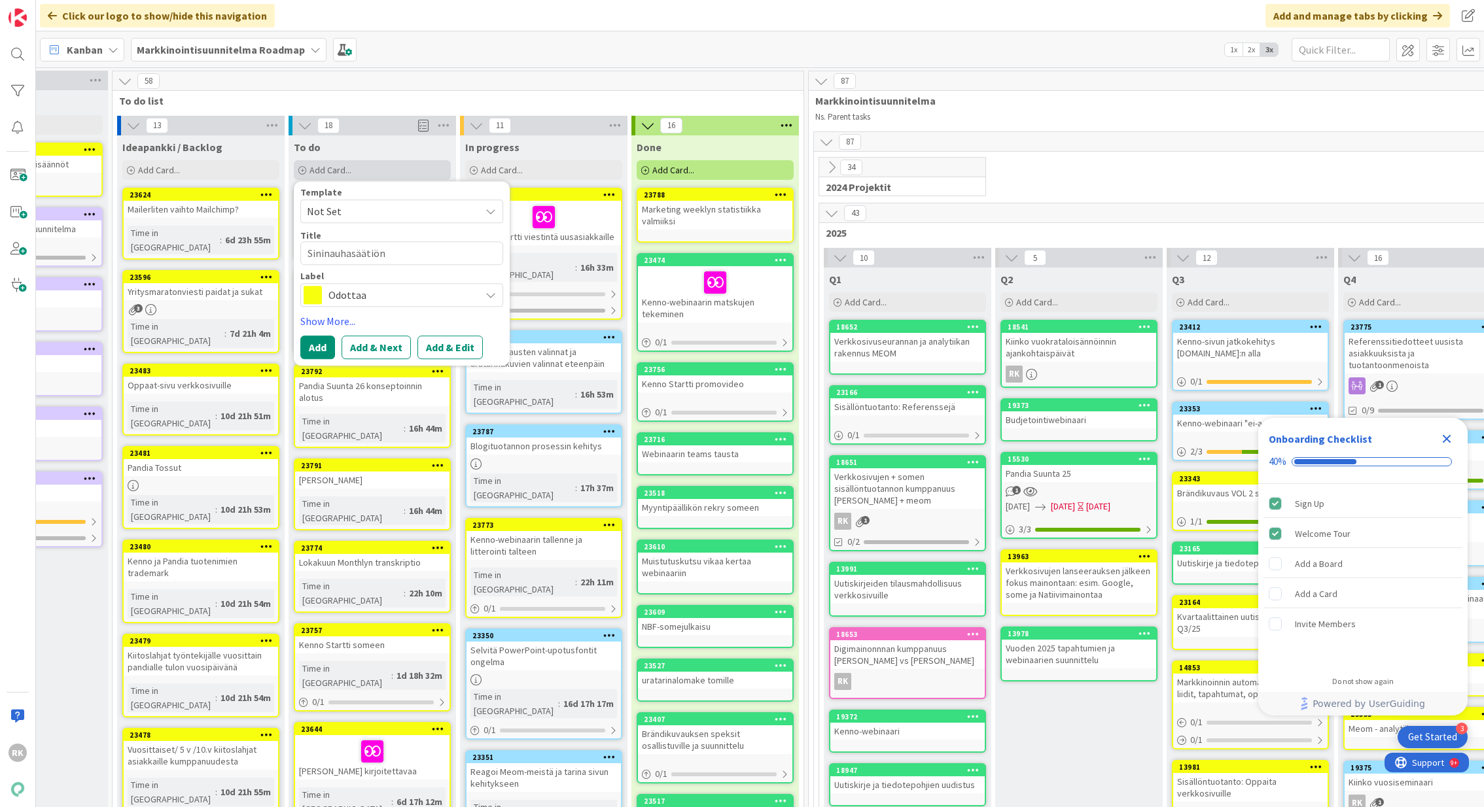
type textarea "Sininauhasäätiön y"
type textarea "x"
type textarea "Sininauhasäätiön yh"
type textarea "x"
type textarea "Sininauhasäätiön yht"
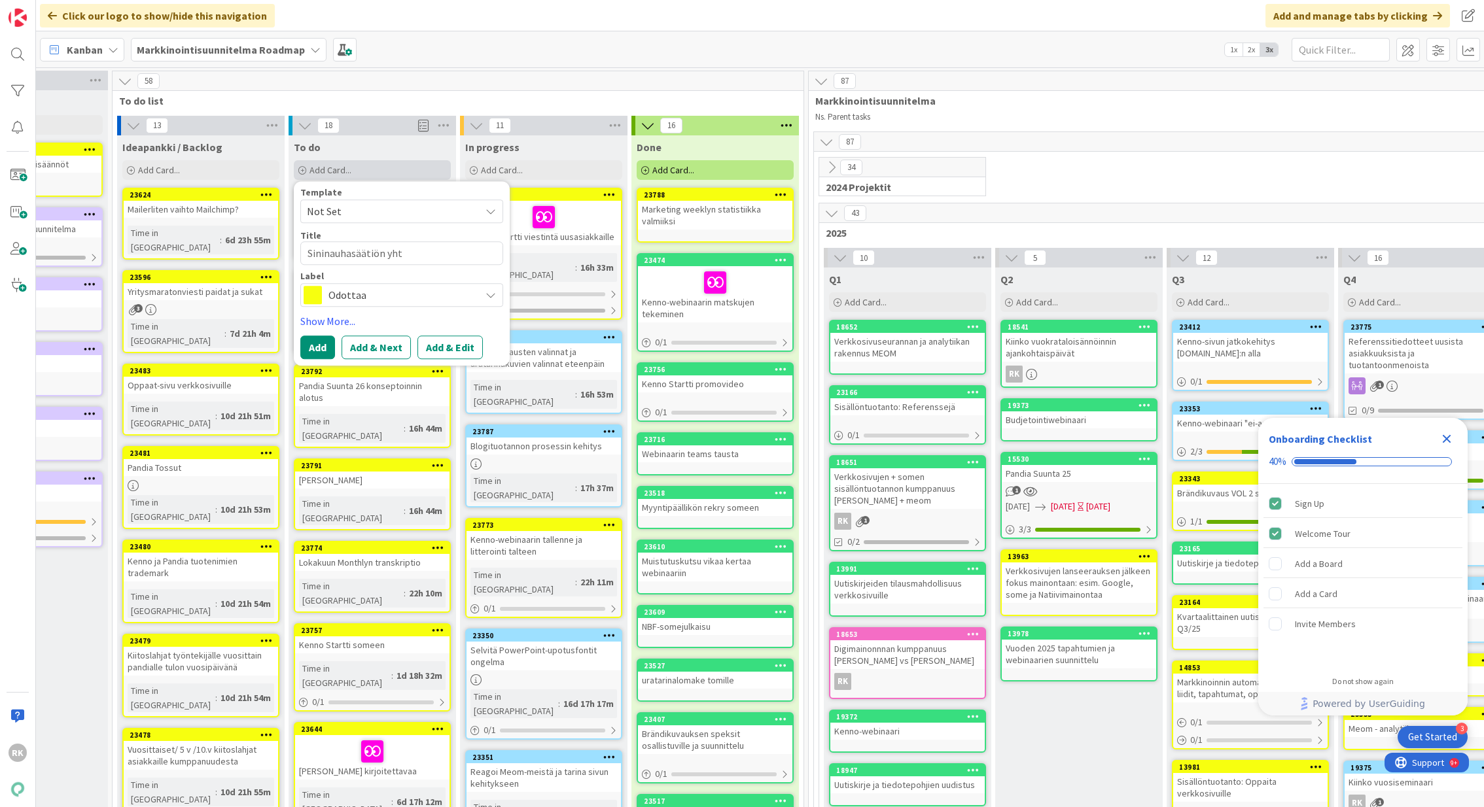
type textarea "x"
type textarea "Sininauhasäätiön yhtei"
type textarea "x"
type textarea "Sininauhasäätiön yhteis"
type textarea "x"
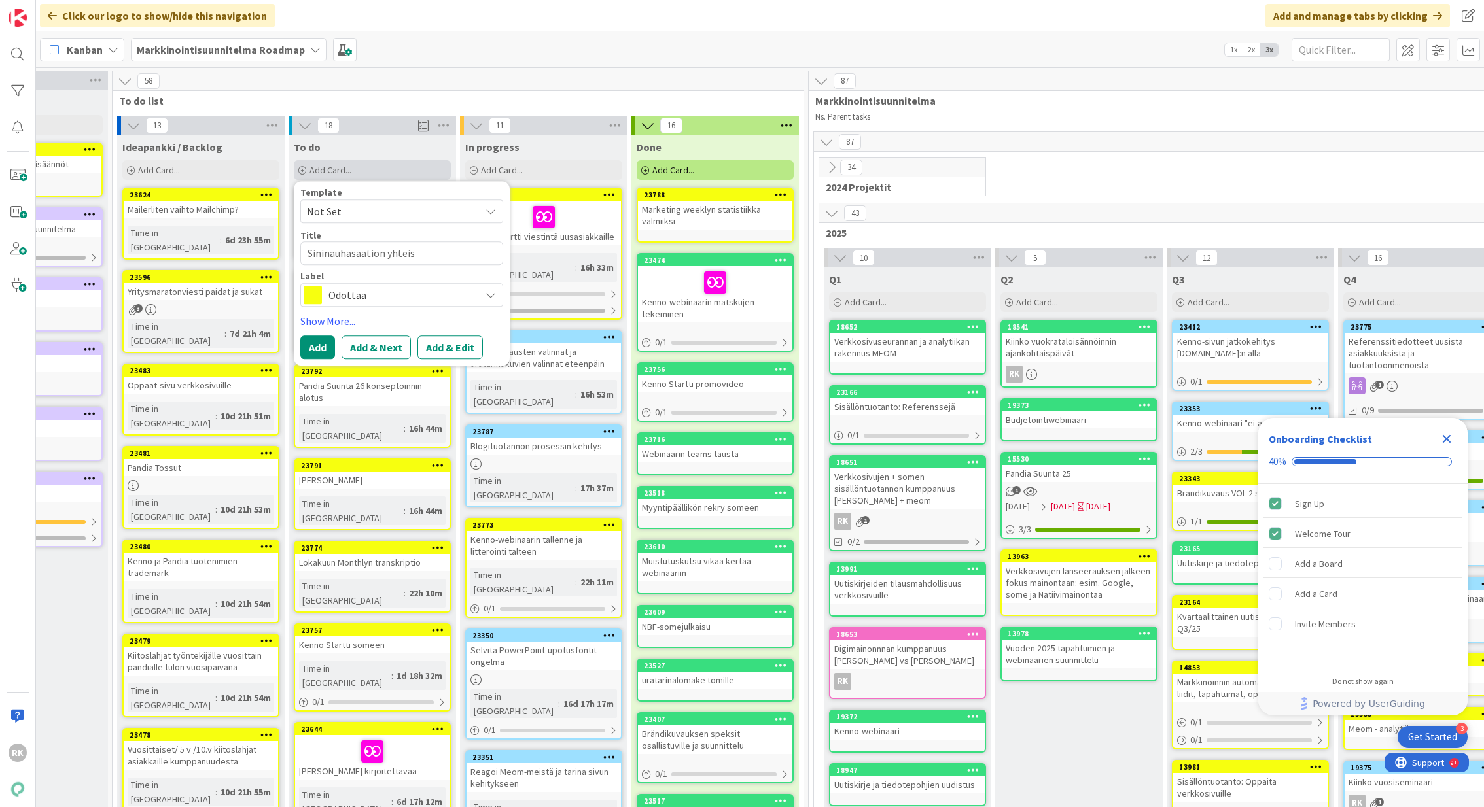
type textarea "Sininauhasäätiön yhteist"
type textarea "x"
type textarea "Sininauhasäätiön yhteisty"
type textarea "x"
type textarea "Sininauhasäätiön yhteistyö"
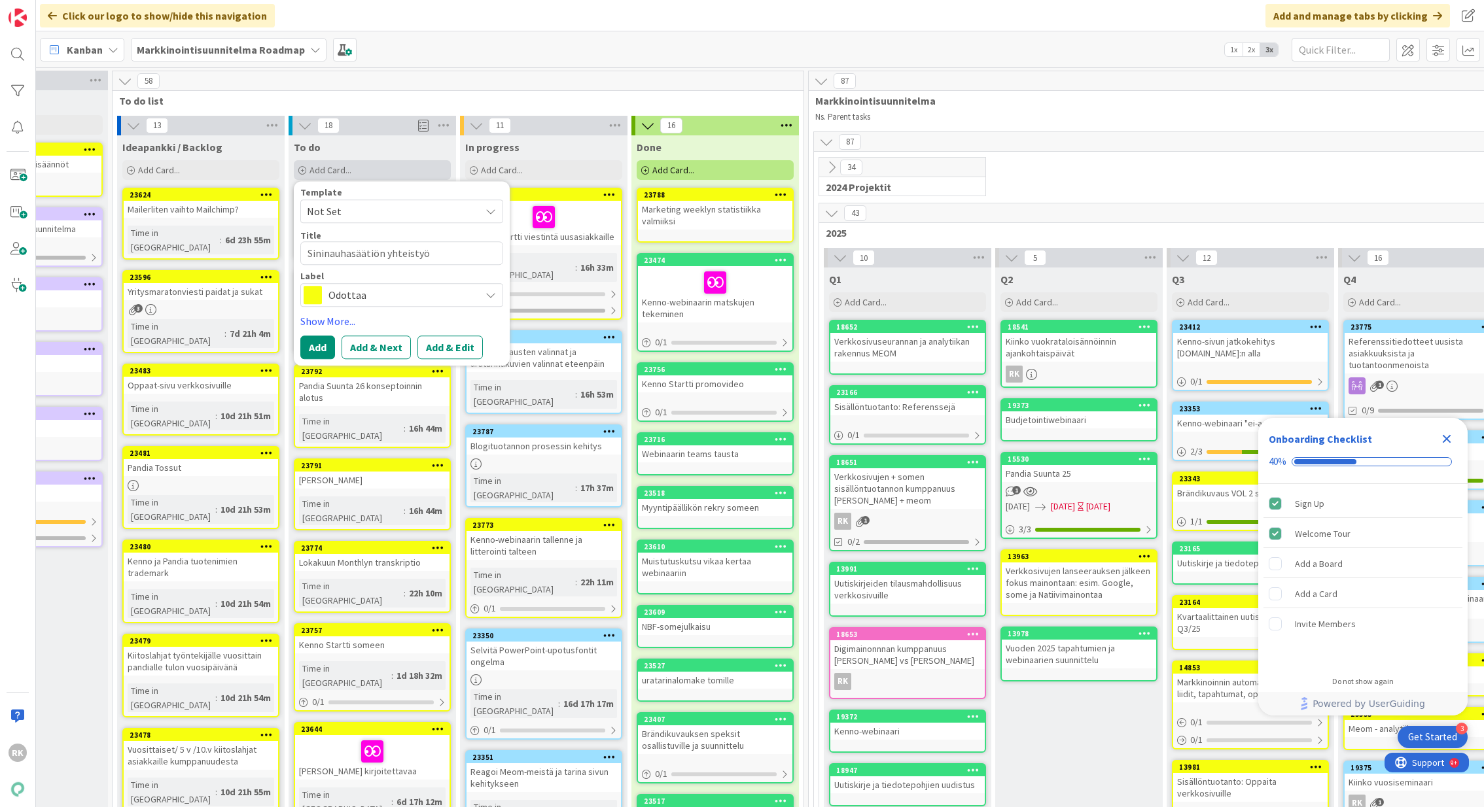
type textarea "x"
type textarea "Sininauhasäätiön yhteistyöti"
type textarea "x"
type textarea "Sininauhasäätiön yhteistyötie"
type textarea "x"
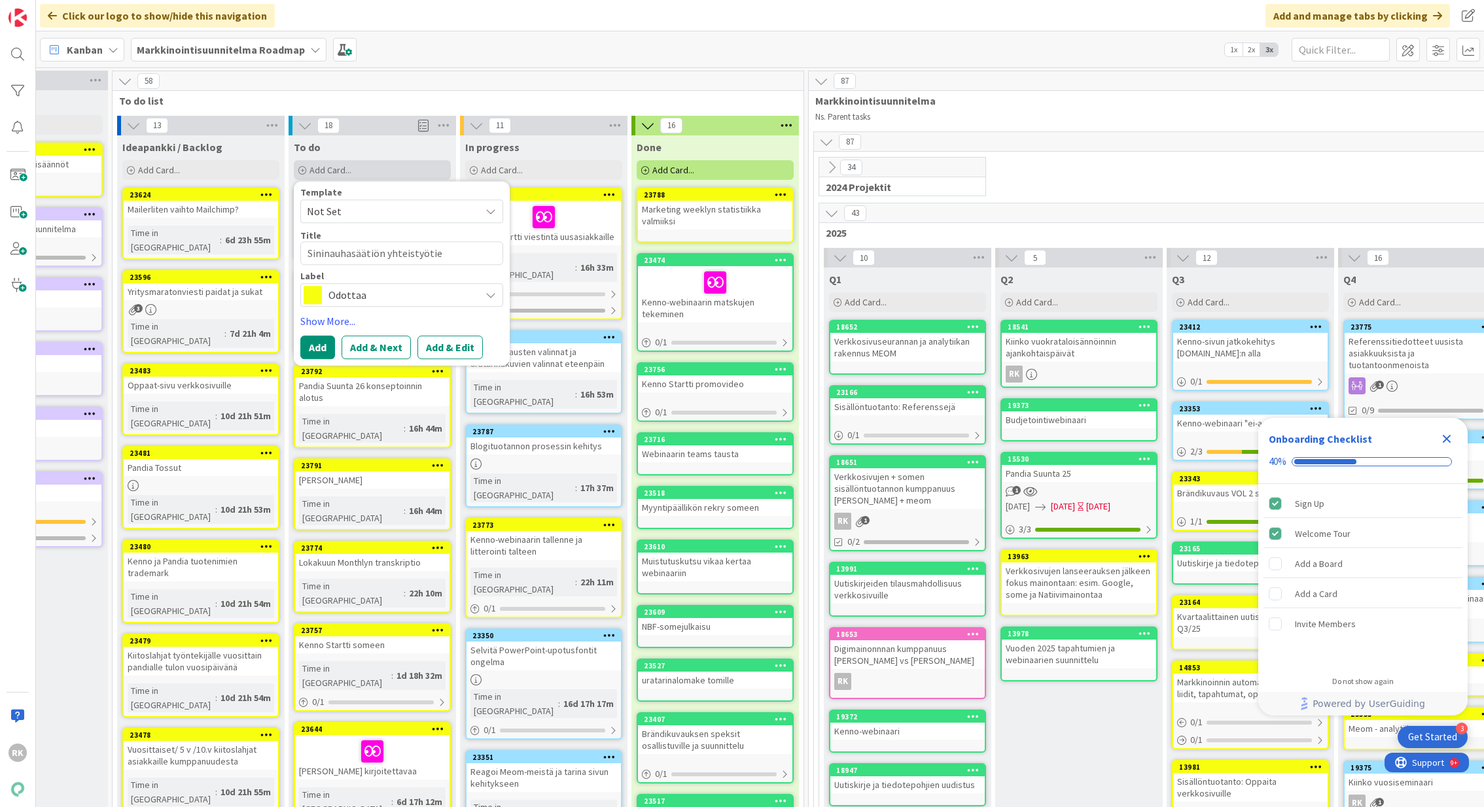
type textarea "Sininauhasäätiön yhteistyötied"
type textarea "x"
type textarea "Sininauhasäätiön yhteistyötiedo"
type textarea "x"
type textarea "Sininauhasäätiön yhteistyötiedot"
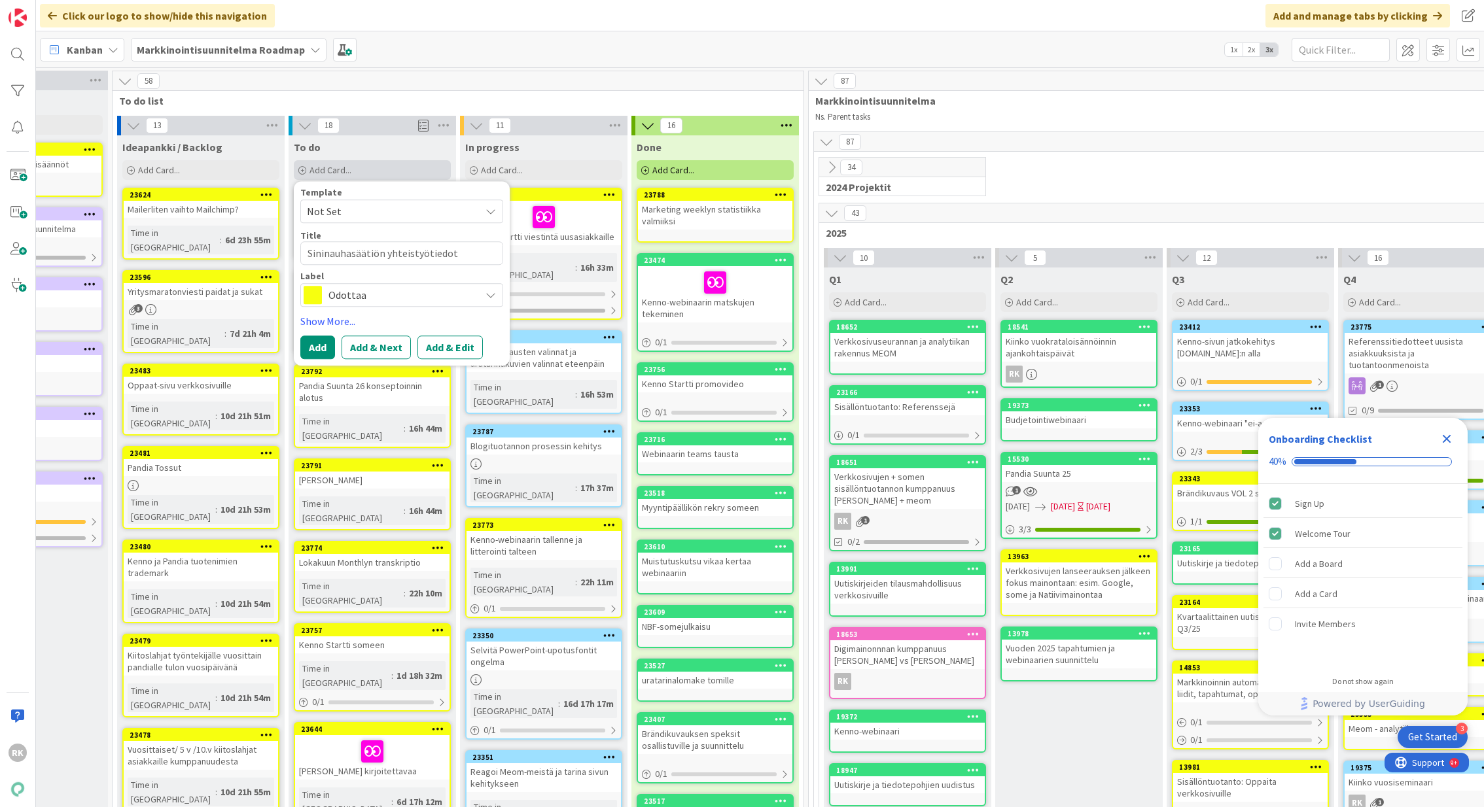
type textarea "x"
type textarea "Sininauhasäätiön yhteistyötiedote"
type textarea "x"
type textarea "Sininauhasäätiön yhteistyötiedoter"
type textarea "x"
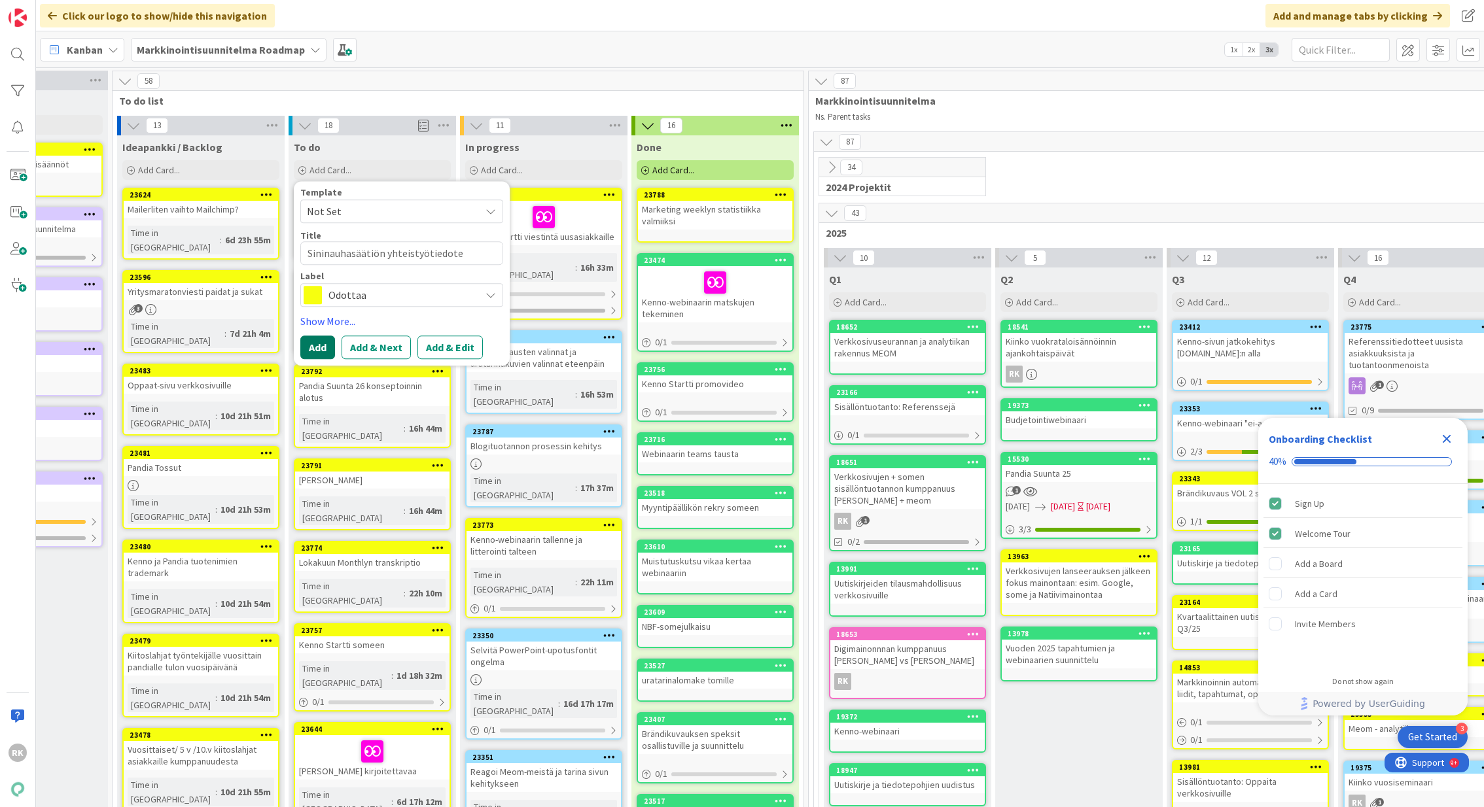
type textarea "Sininauhasäätiön yhteistyötiedote"
click at [318, 348] on button "Add" at bounding box center [317, 348] width 35 height 24
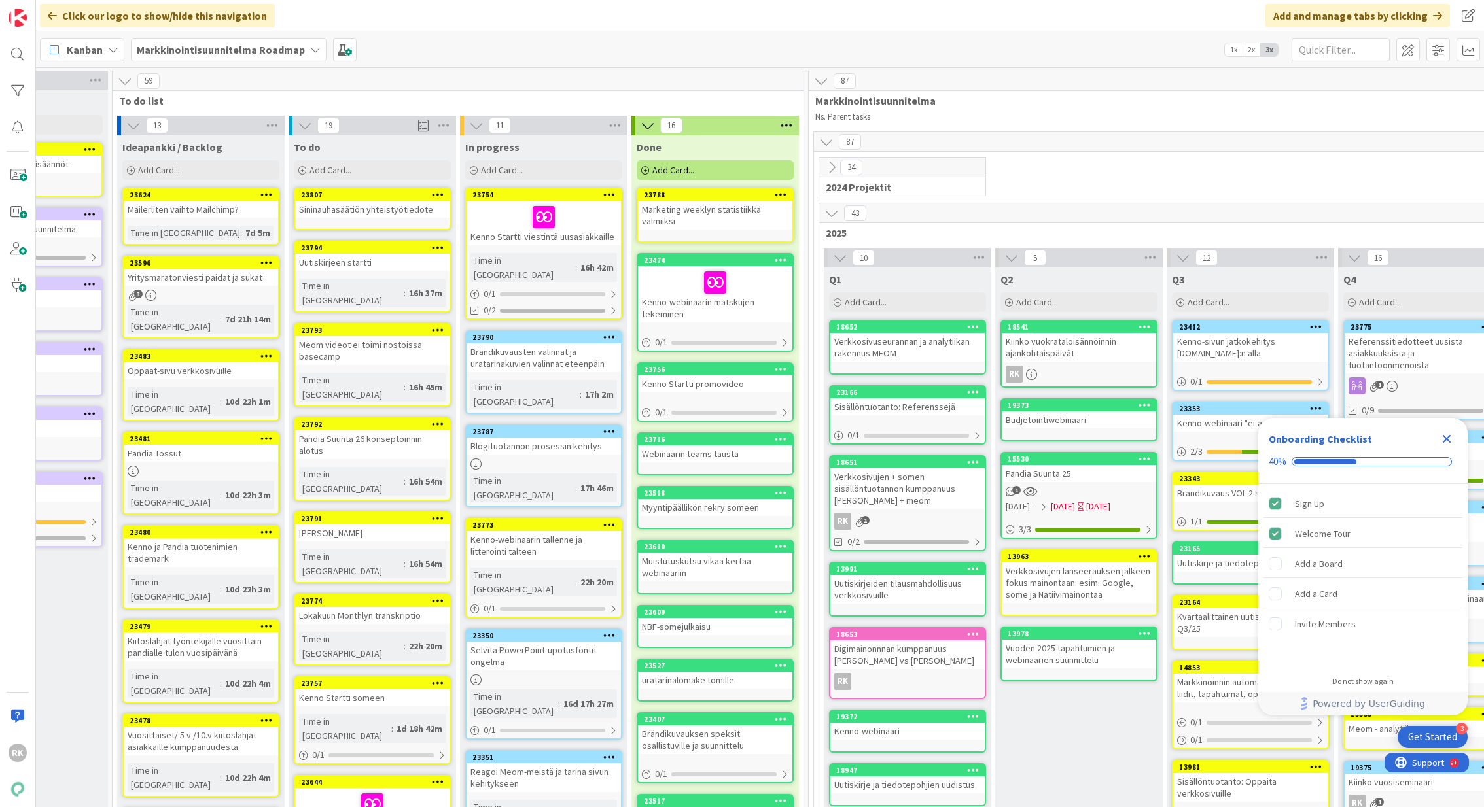
click at [395, 223] on div "23807 Sininauhasäätiön yhteistyötiedote" at bounding box center [372, 209] width 157 height 43
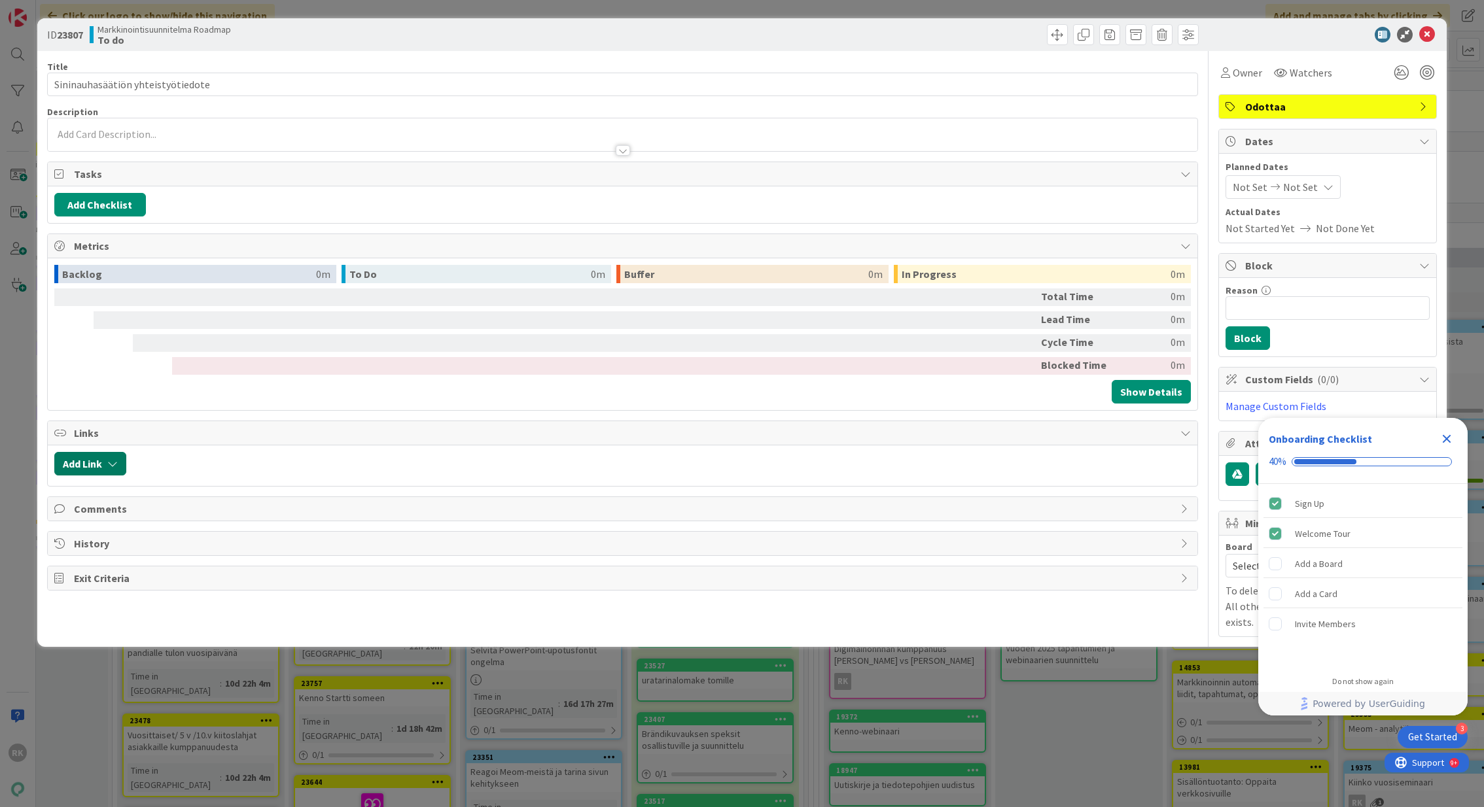
click at [82, 463] on button "Add Link" at bounding box center [90, 464] width 72 height 24
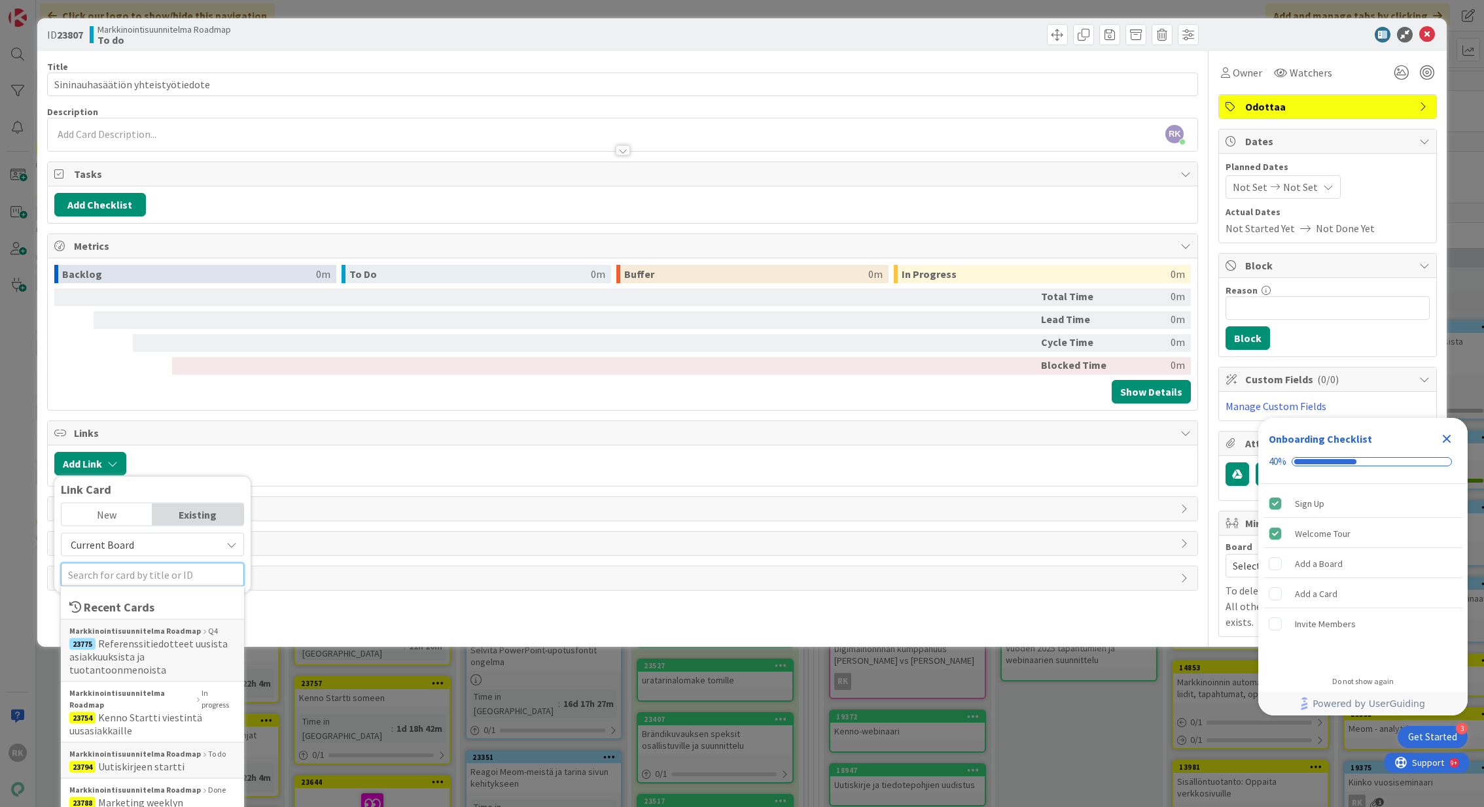
click at [119, 575] on input "text" at bounding box center [152, 575] width 183 height 24
click at [129, 652] on span "Referenssitiedotteet uusista asiakkuuksista ja tuotantoonmenoista" at bounding box center [148, 656] width 158 height 39
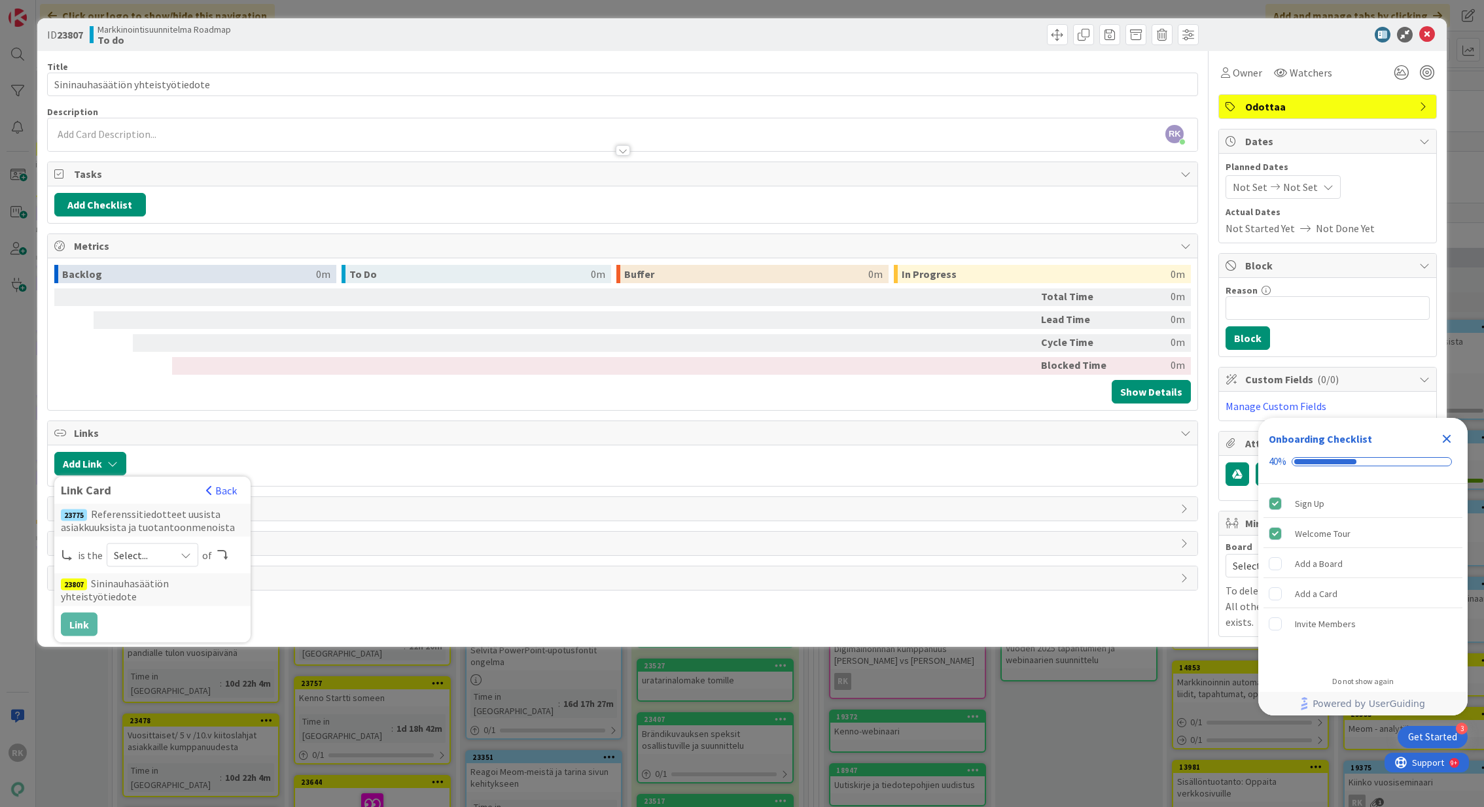
click at [175, 546] on div "Select..." at bounding box center [153, 556] width 92 height 24
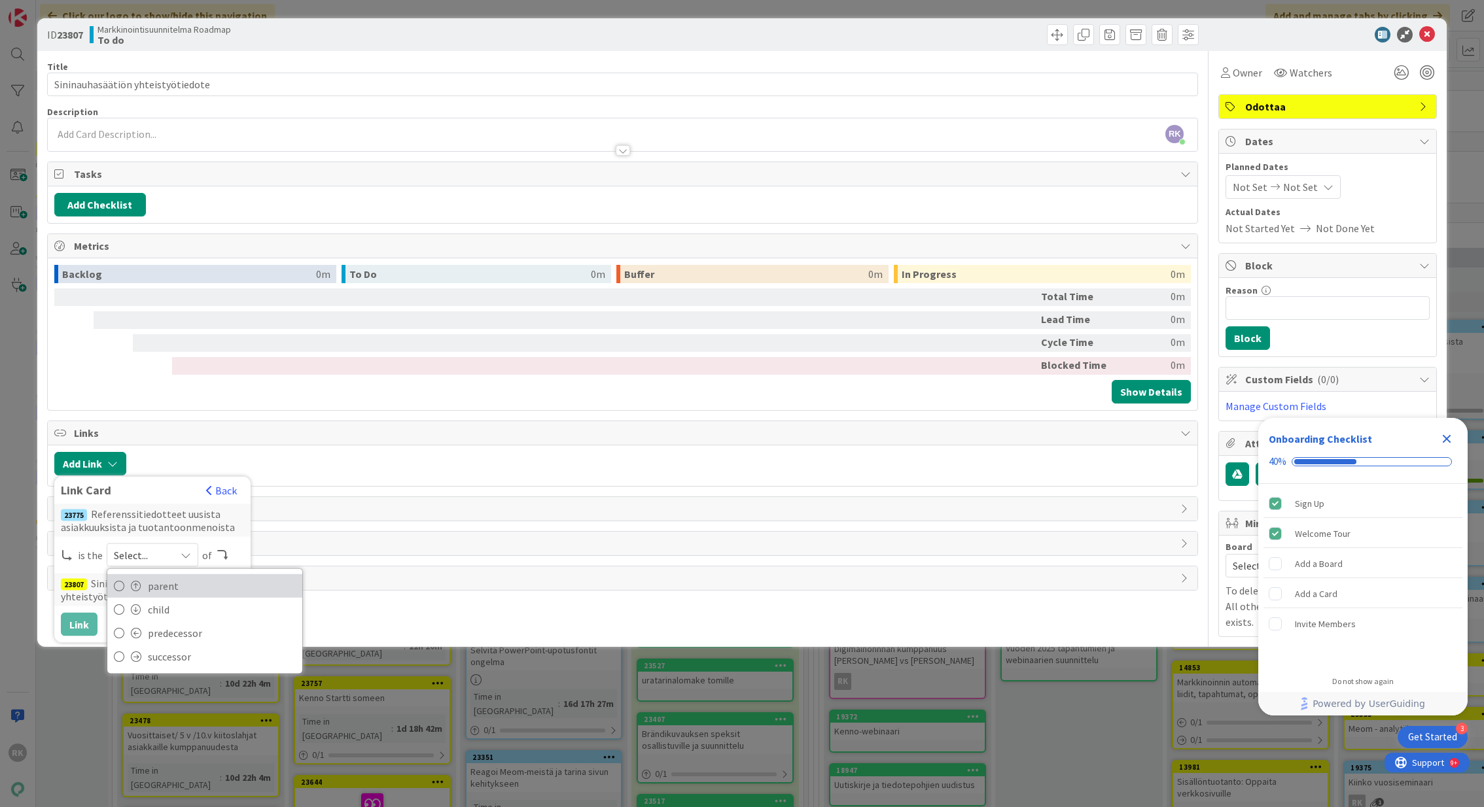
click at [168, 588] on span "parent" at bounding box center [222, 586] width 148 height 20
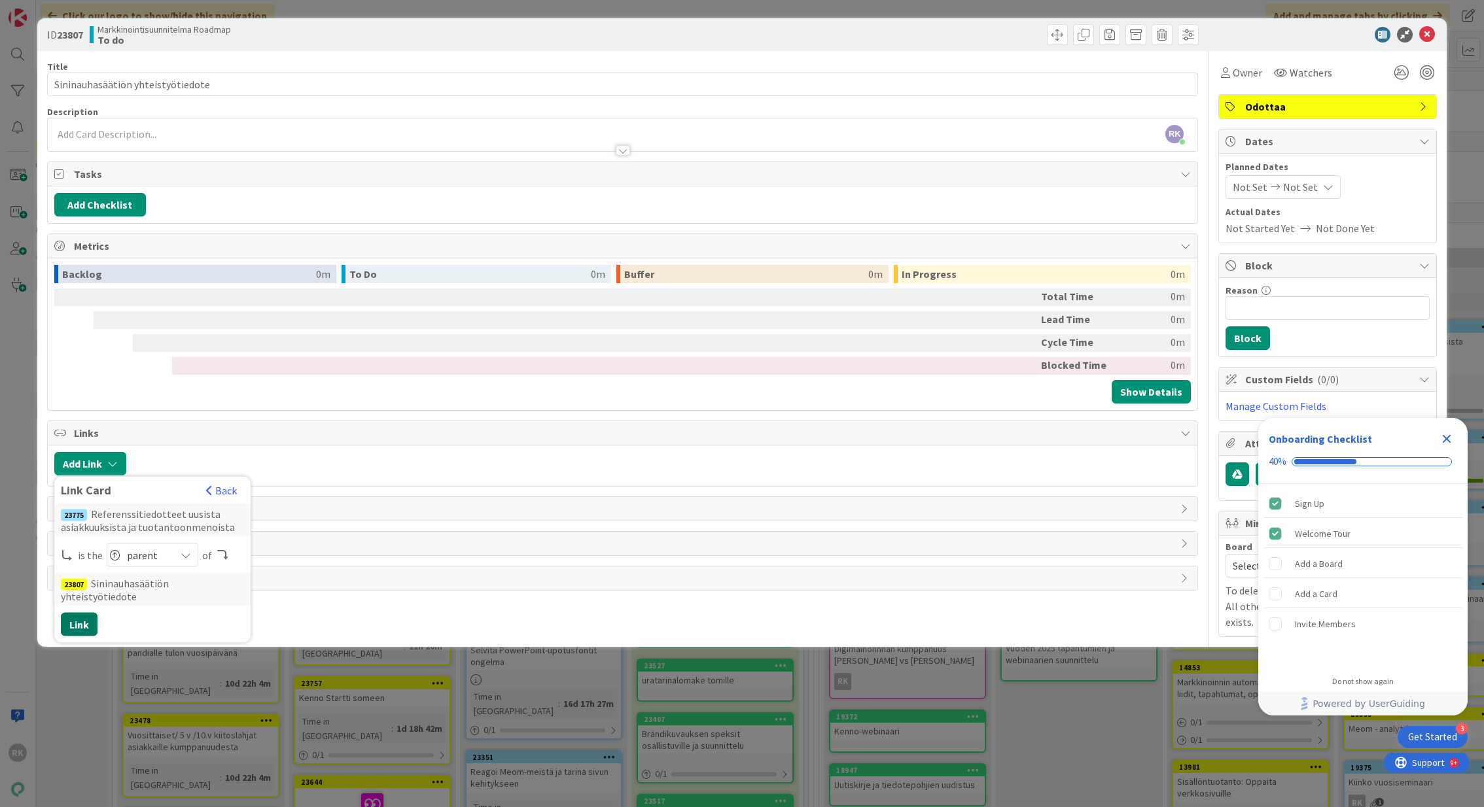
click at [82, 613] on button "Link" at bounding box center [79, 625] width 37 height 24
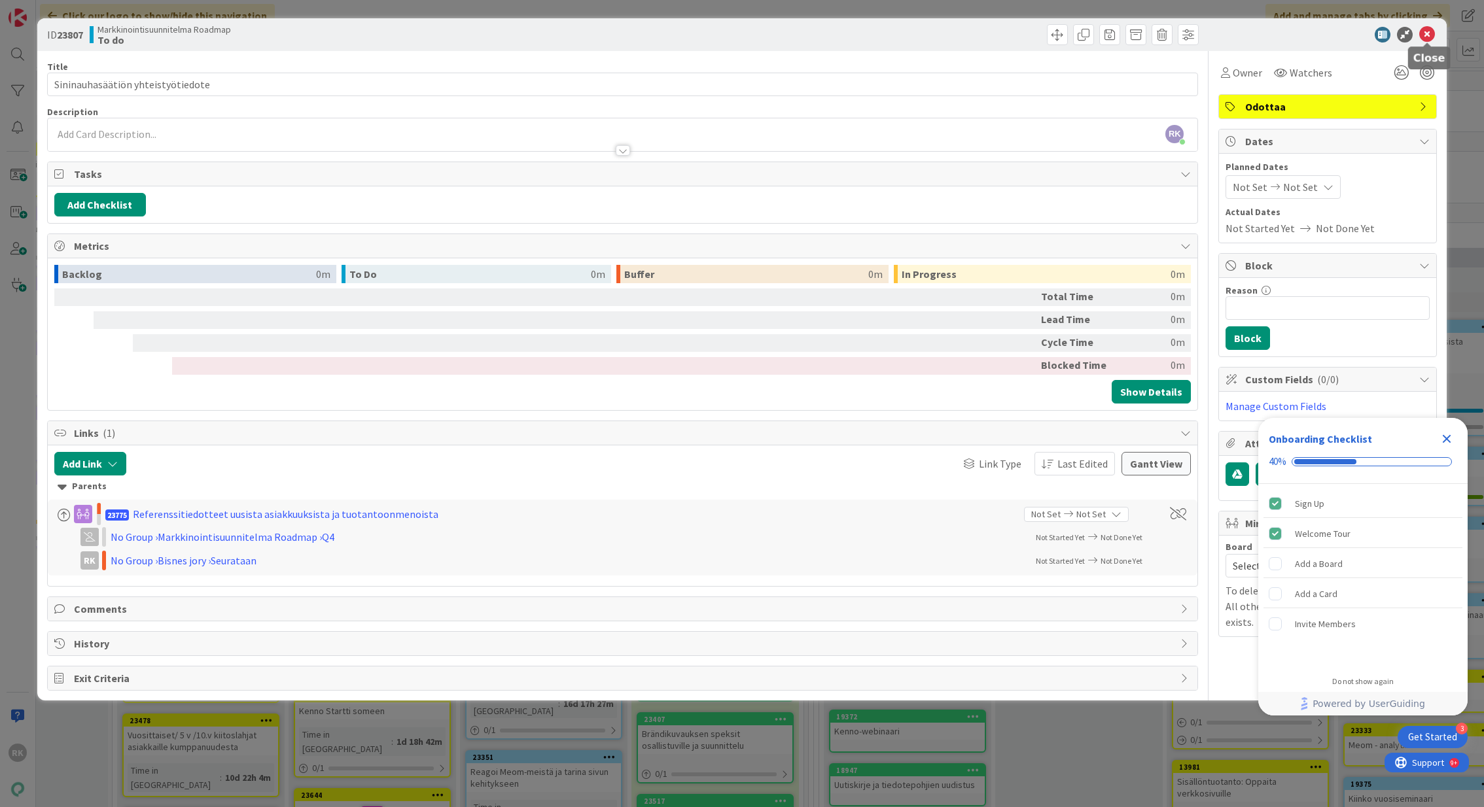
click at [1427, 36] on icon at bounding box center [1427, 35] width 16 height 16
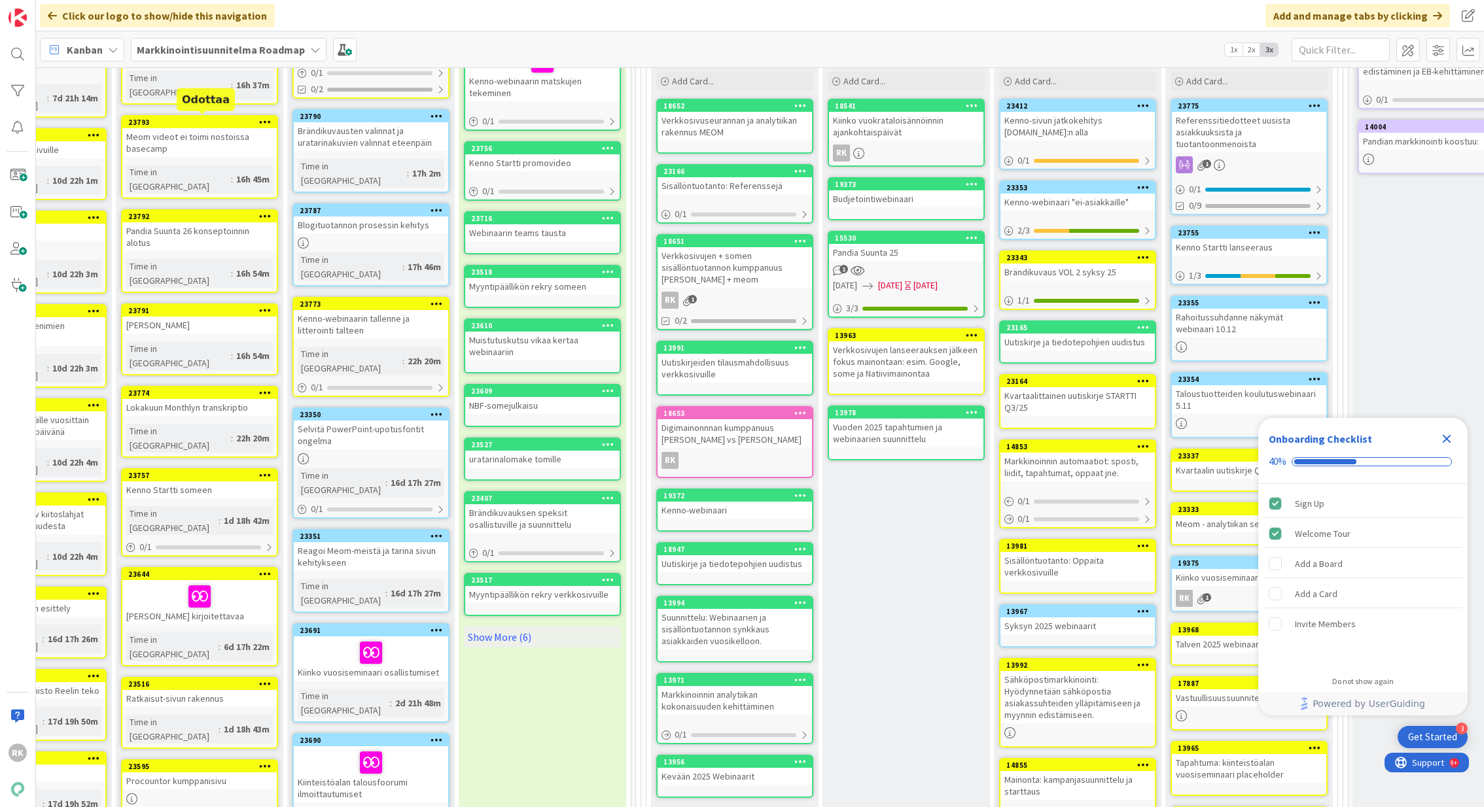
scroll to position [0, 273]
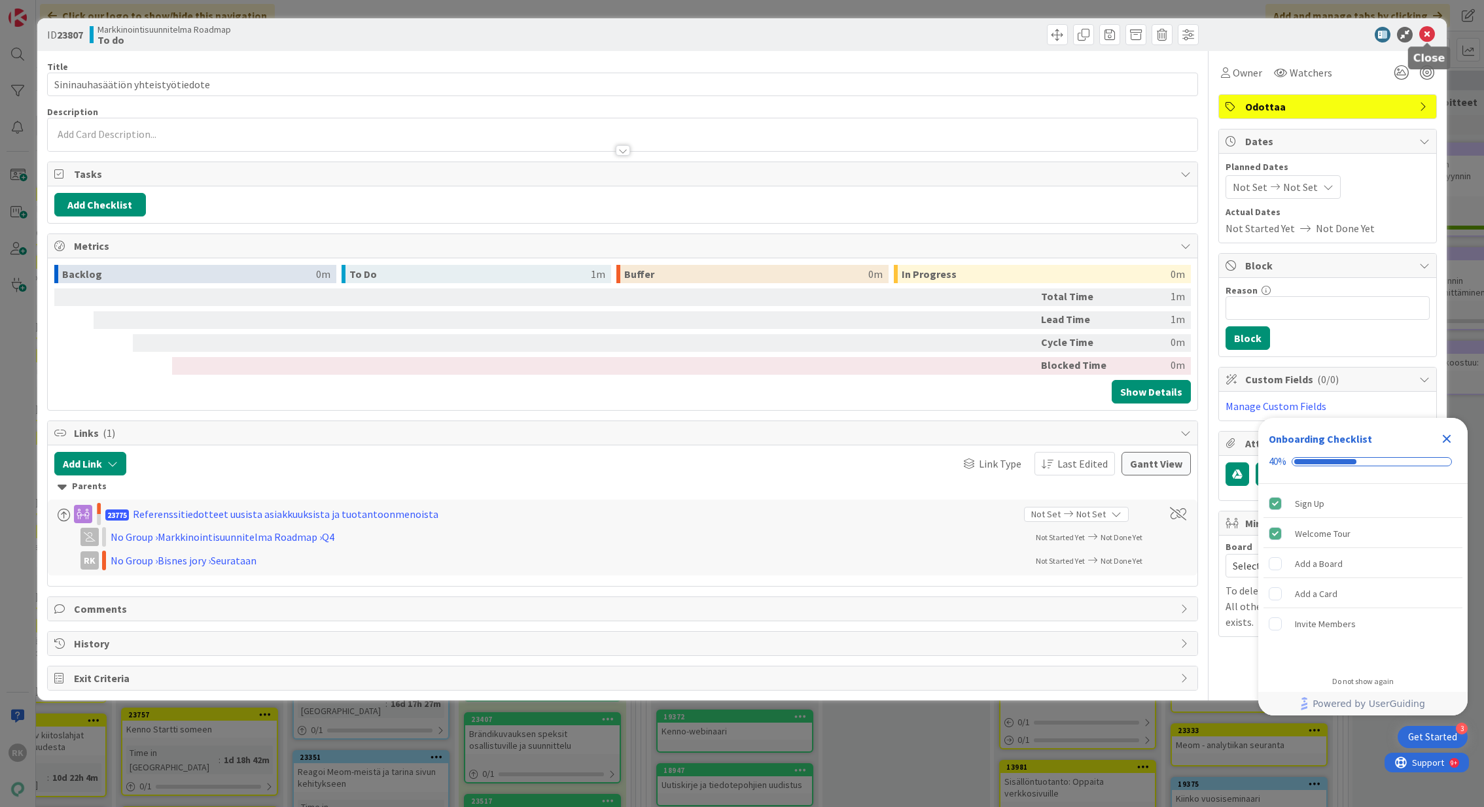
click at [1428, 37] on icon at bounding box center [1427, 35] width 16 height 16
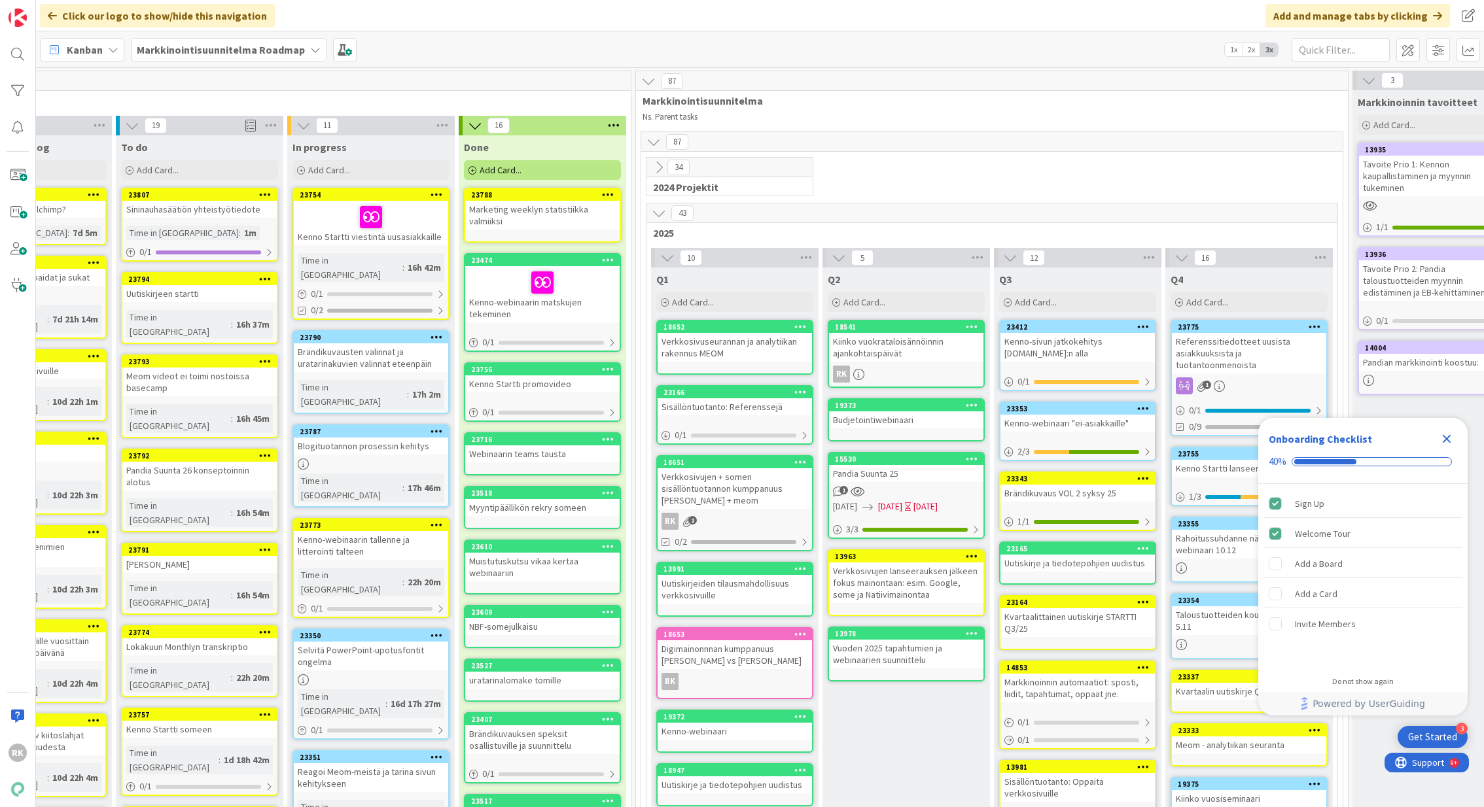
click at [218, 52] on b "Markkinointisuunnitelma Roadmap" at bounding box center [221, 49] width 168 height 13
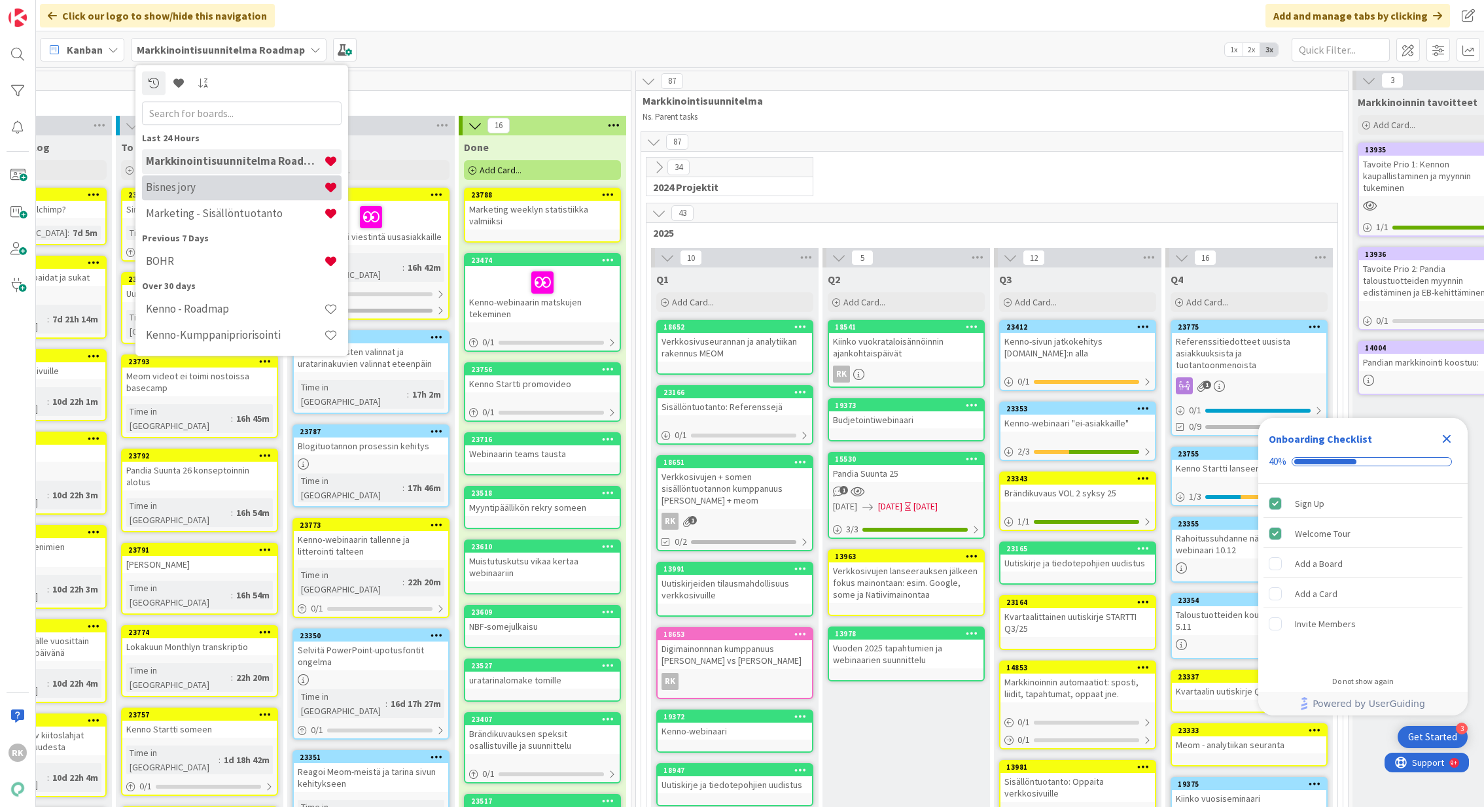
click at [175, 192] on h4 "Bisnes jory" at bounding box center [235, 187] width 178 height 13
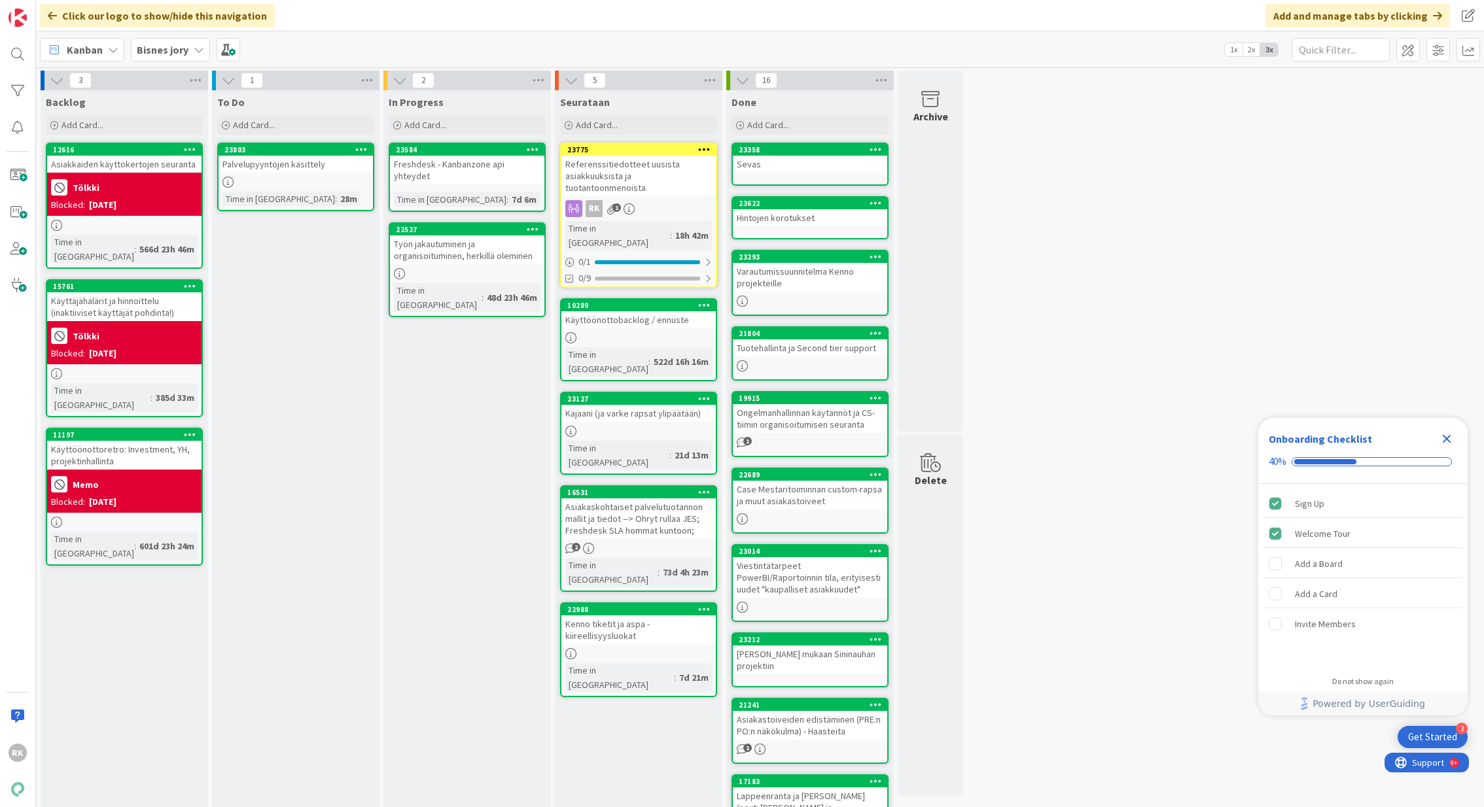
click at [470, 246] on div "Työn jakautuminen ja organisoituminen, herkillä oleminen" at bounding box center [467, 250] width 154 height 29
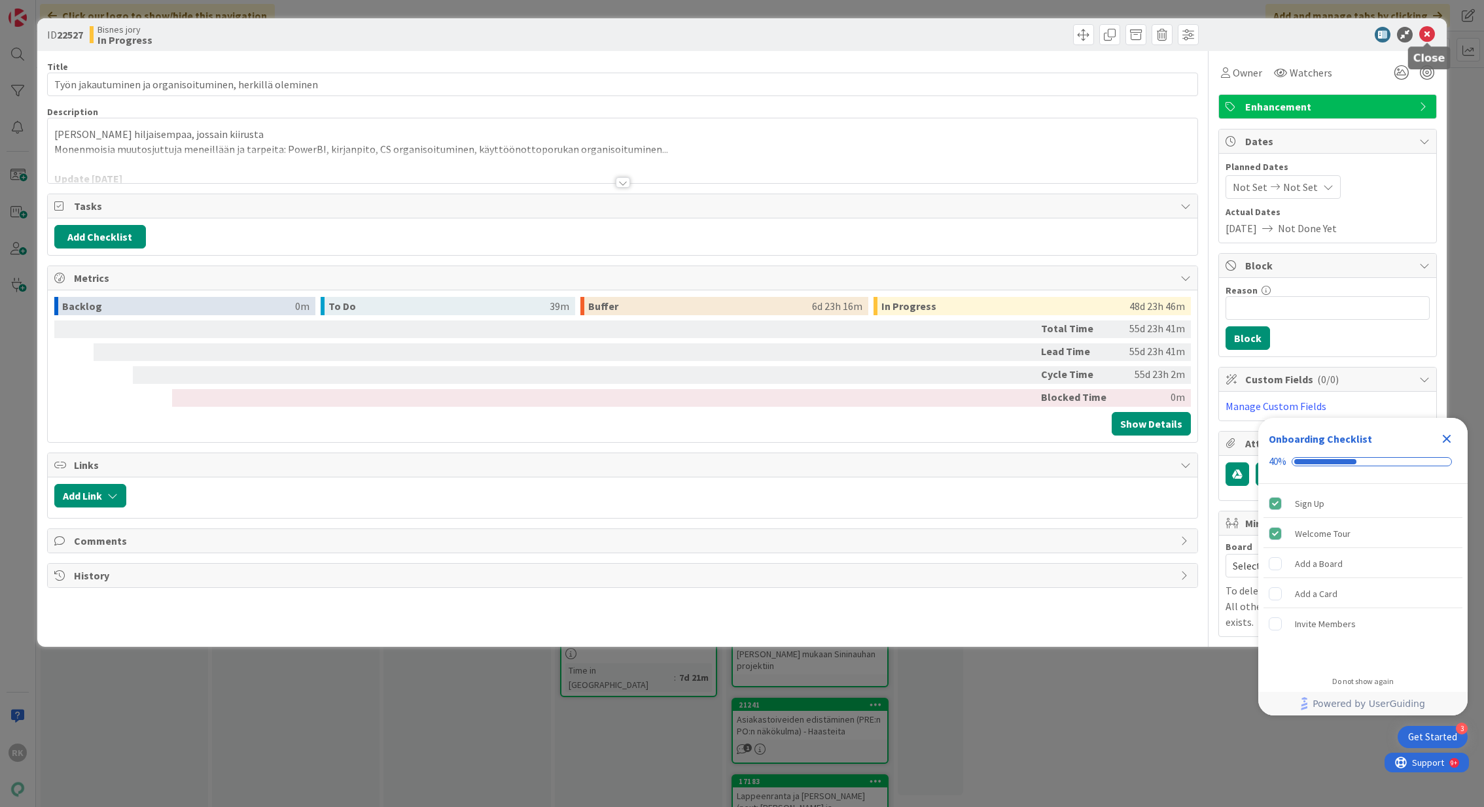
click at [1428, 37] on icon at bounding box center [1427, 35] width 16 height 16
